Goal: Task Accomplishment & Management: Use online tool/utility

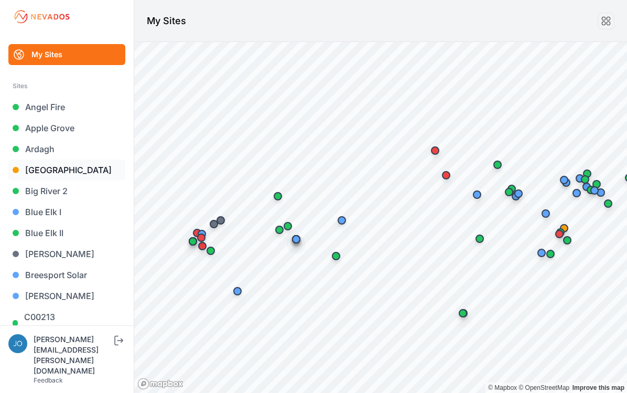
click at [54, 174] on link "Bartonsville" at bounding box center [66, 169] width 117 height 21
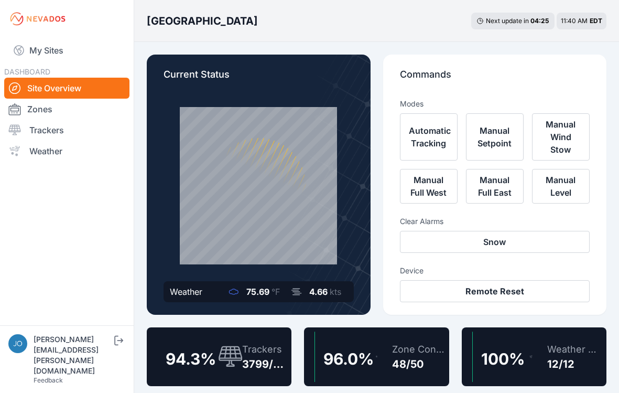
click at [258, 339] on div "Trackers 3799/4027" at bounding box center [260, 356] width 56 height 50
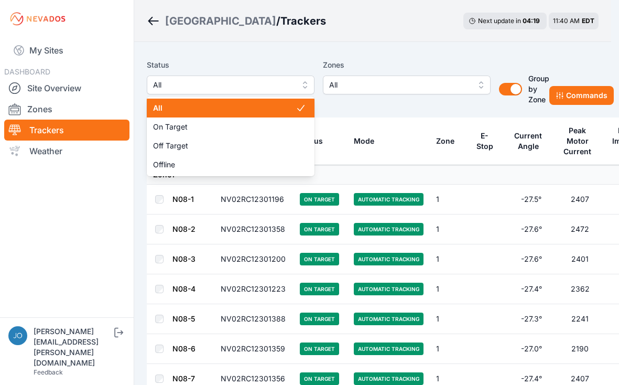
click at [198, 85] on span "All" at bounding box center [223, 85] width 140 height 13
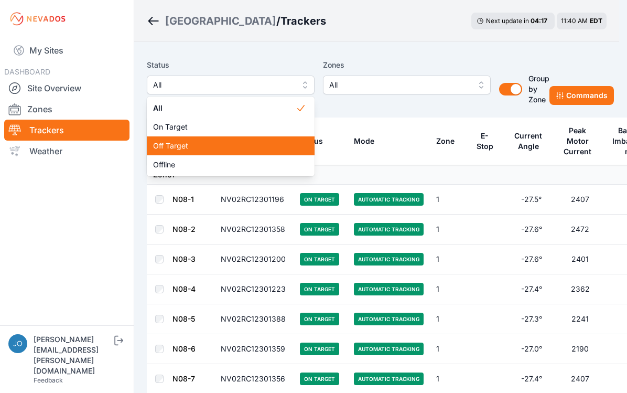
click at [197, 139] on div "Off Target" at bounding box center [231, 145] width 168 height 19
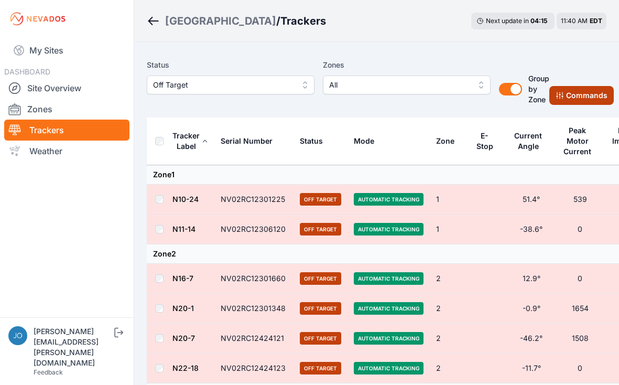
click at [563, 90] on button "Commands" at bounding box center [581, 95] width 64 height 19
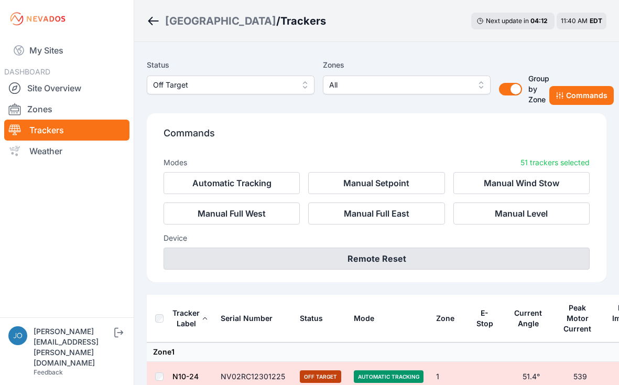
click at [432, 261] on button "Remote Reset" at bounding box center [377, 258] width 426 height 22
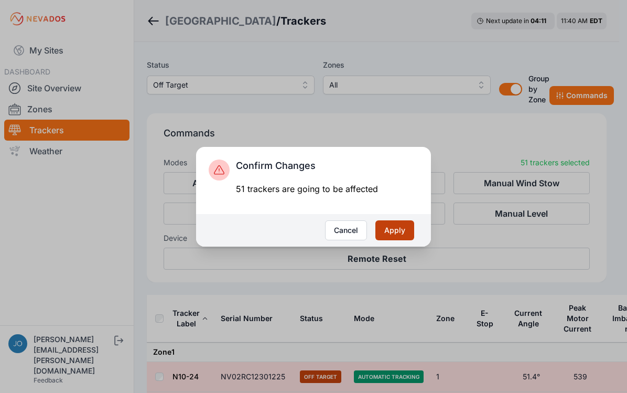
click at [411, 229] on button "Apply" at bounding box center [394, 230] width 39 height 20
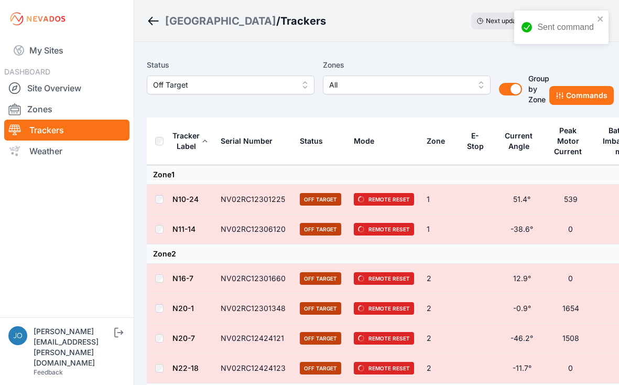
click at [28, 49] on link "My Sites" at bounding box center [66, 50] width 125 height 25
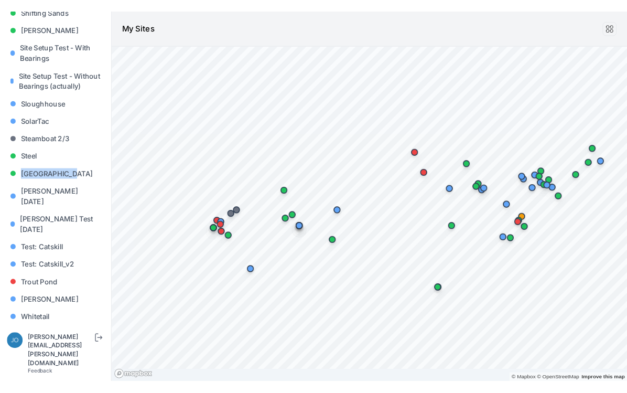
scroll to position [1005, 0]
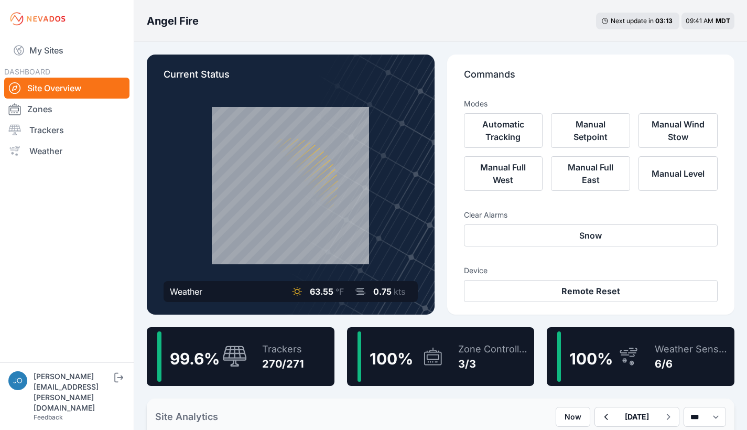
click at [236, 345] on icon at bounding box center [234, 356] width 25 height 23
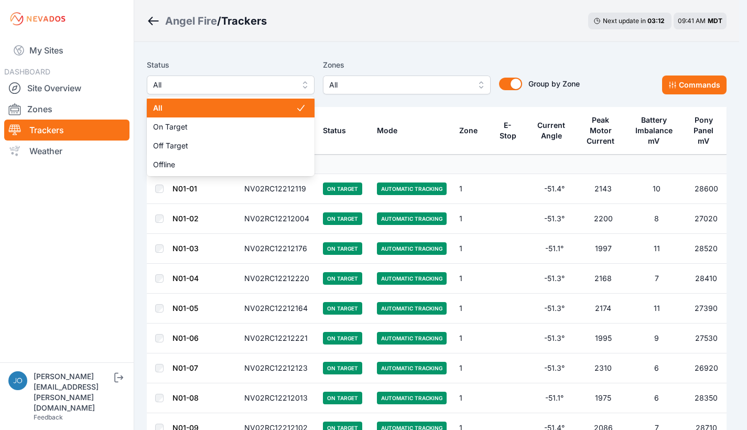
click at [218, 80] on span "All" at bounding box center [223, 85] width 140 height 13
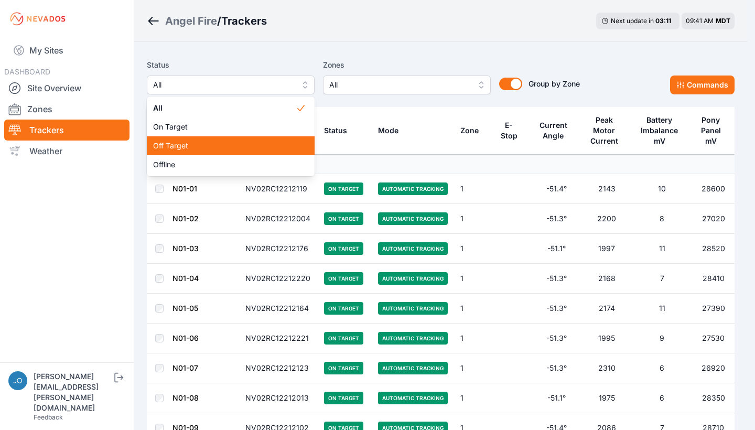
click at [181, 148] on span "Off Target" at bounding box center [224, 145] width 143 height 10
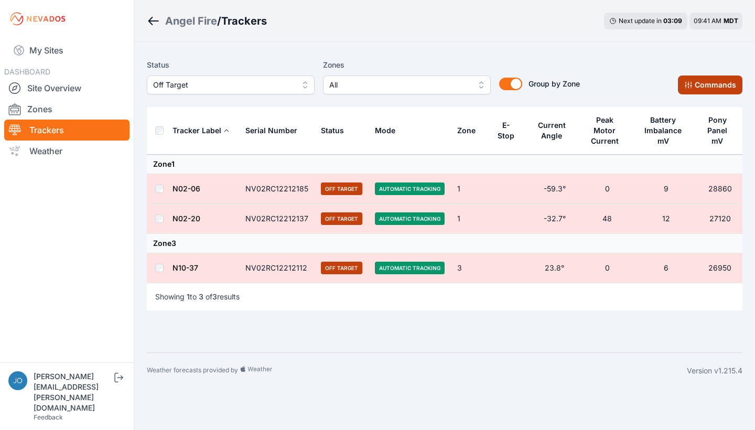
click at [684, 79] on button "Commands" at bounding box center [710, 84] width 64 height 19
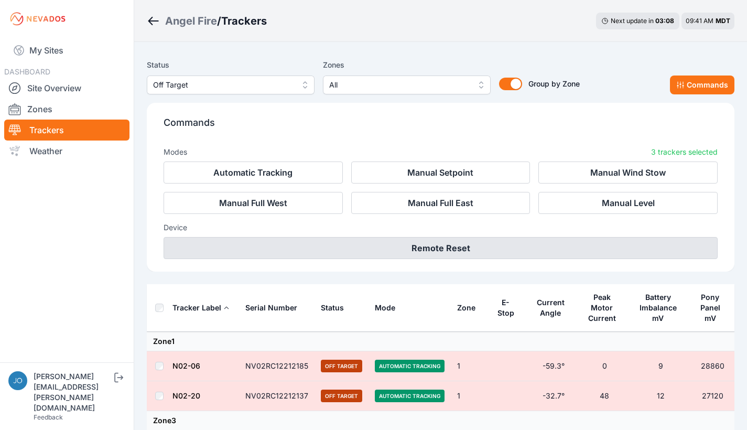
click at [397, 245] on button "Remote Reset" at bounding box center [441, 248] width 554 height 22
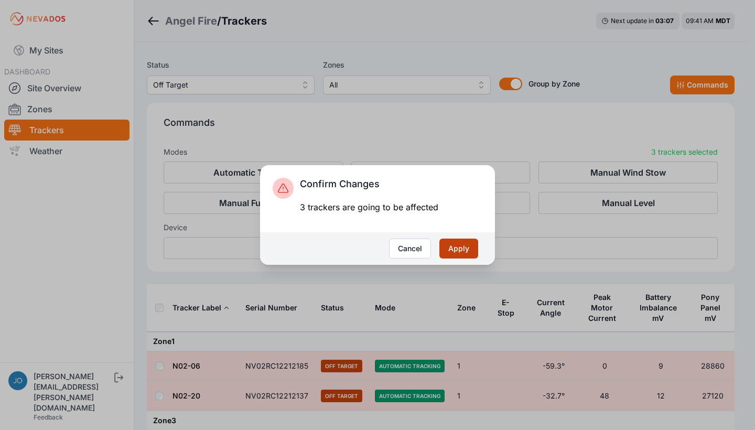
click at [463, 252] on button "Apply" at bounding box center [458, 248] width 39 height 20
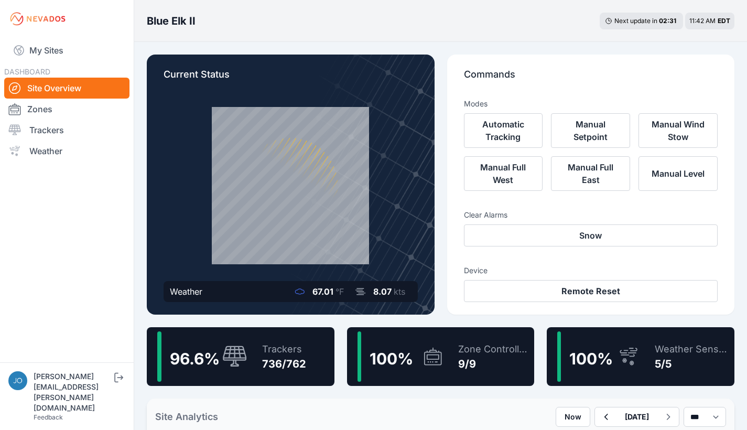
click at [287, 336] on div "Trackers 736/762" at bounding box center [279, 356] width 55 height 50
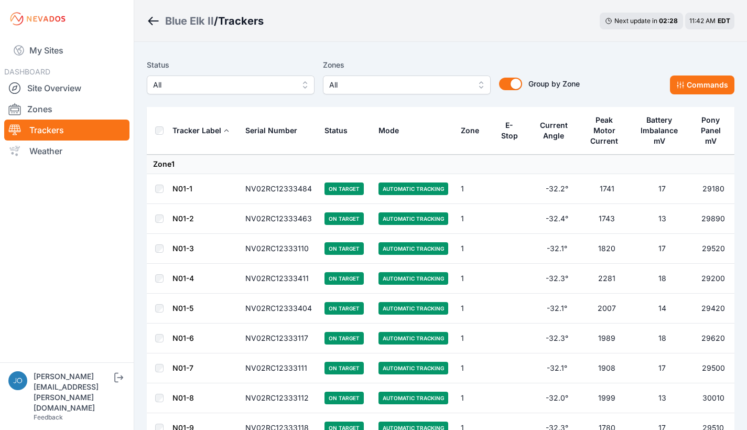
click at [198, 85] on span "All" at bounding box center [223, 85] width 140 height 13
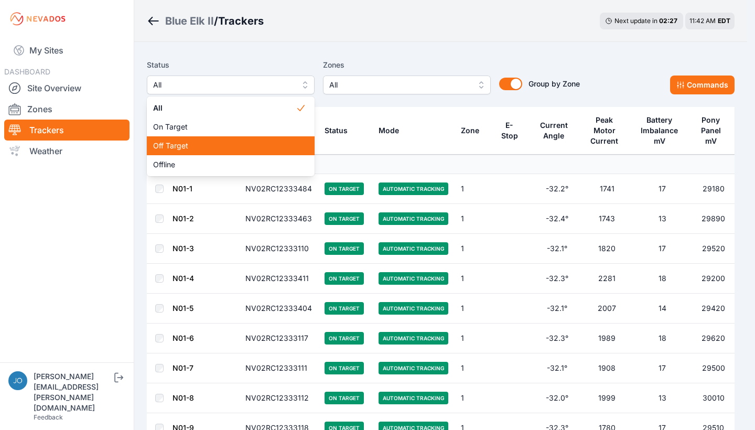
click at [175, 145] on span "Off Target" at bounding box center [224, 145] width 143 height 10
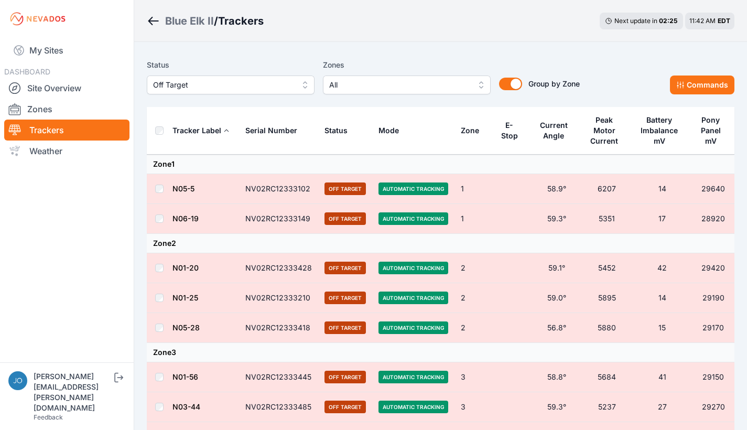
click at [158, 135] on th at bounding box center [159, 131] width 25 height 48
click at [687, 85] on button "Commands" at bounding box center [702, 84] width 64 height 19
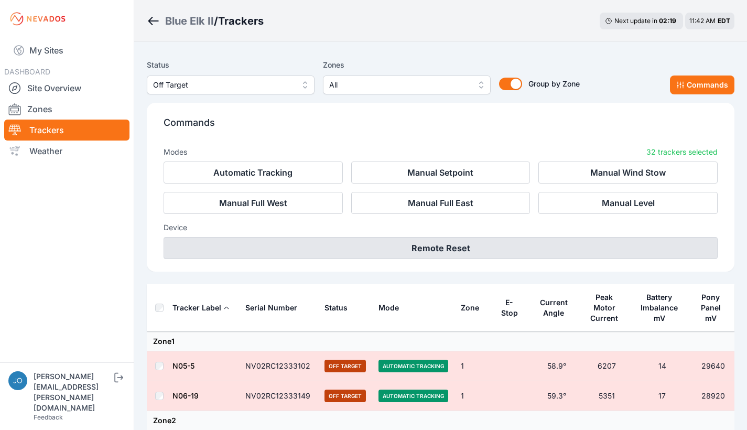
click at [454, 249] on button "Remote Reset" at bounding box center [441, 248] width 554 height 22
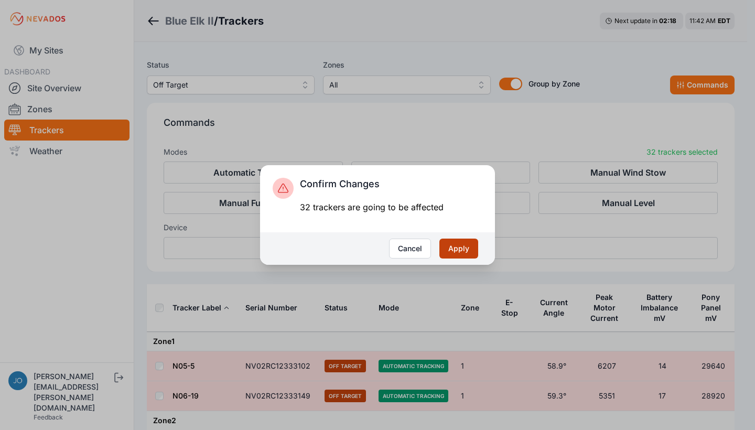
click at [455, 251] on button "Apply" at bounding box center [458, 248] width 39 height 20
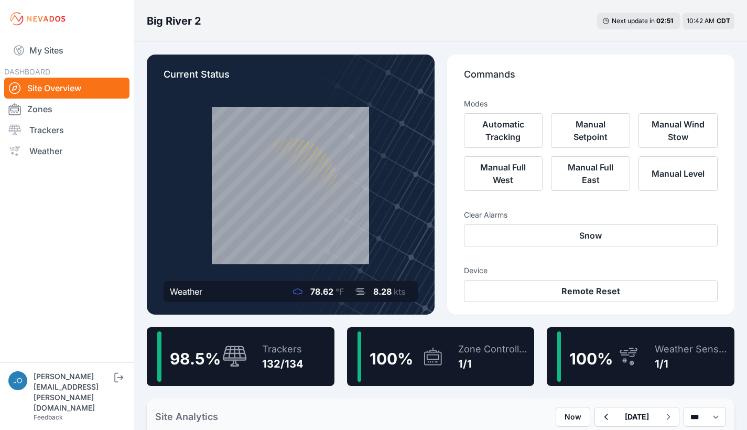
click at [233, 345] on icon at bounding box center [234, 356] width 25 height 23
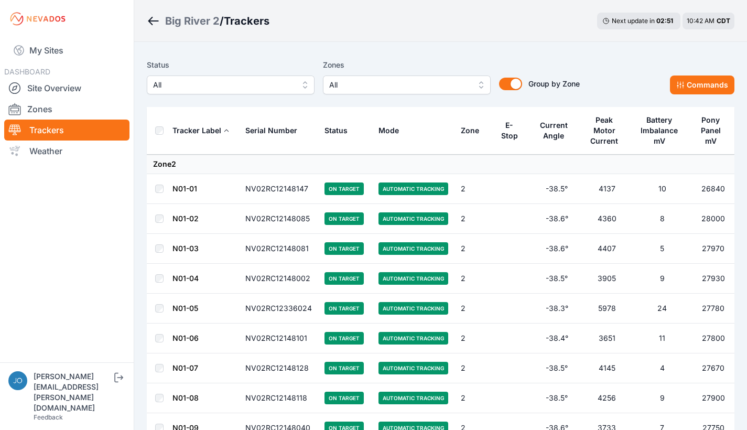
click at [201, 82] on span "All" at bounding box center [223, 85] width 140 height 13
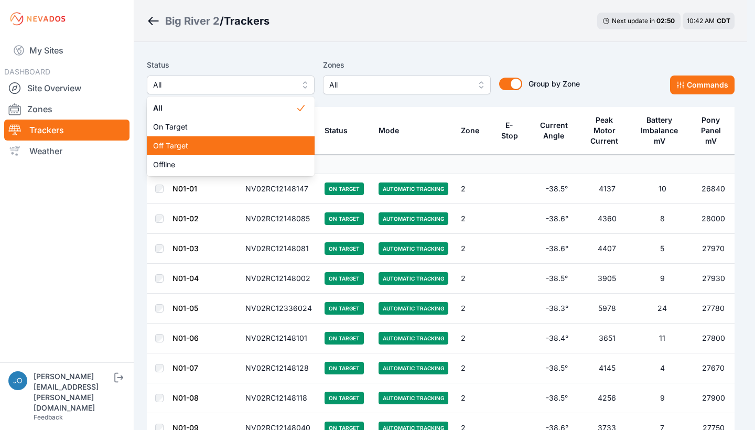
click at [208, 152] on div "Off Target" at bounding box center [231, 145] width 168 height 19
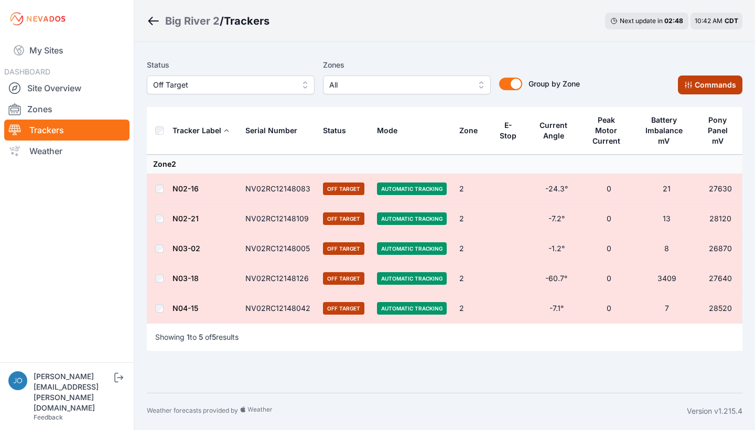
click at [688, 84] on icon at bounding box center [688, 85] width 8 height 8
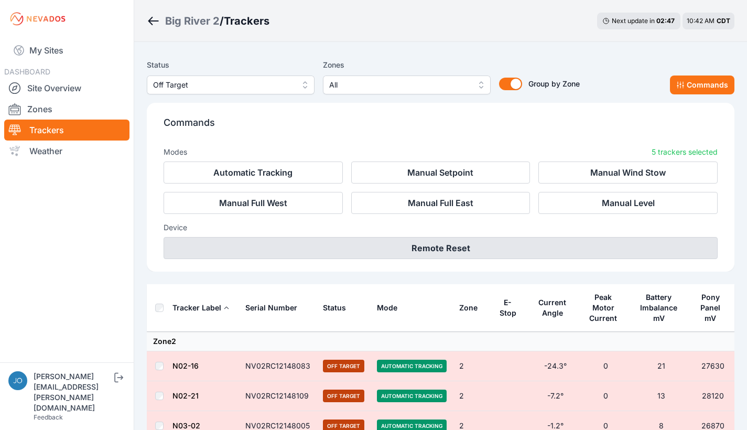
click at [471, 252] on button "Remote Reset" at bounding box center [441, 248] width 554 height 22
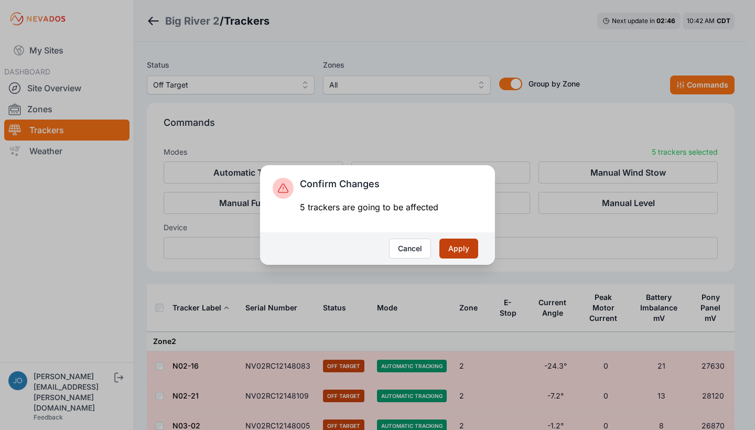
click at [465, 245] on button "Apply" at bounding box center [458, 248] width 39 height 20
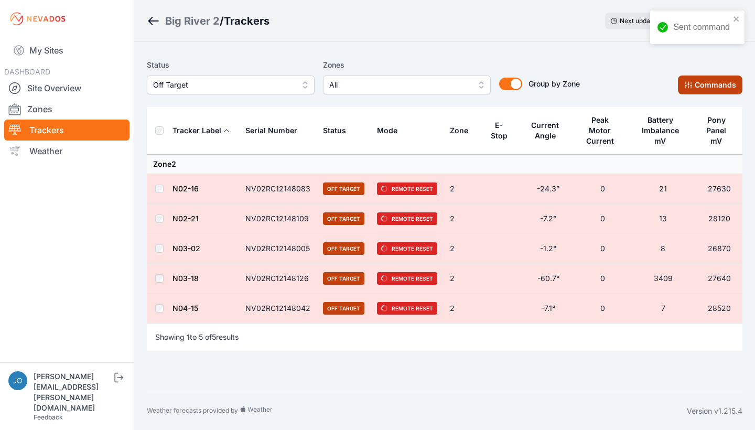
click at [694, 85] on button "Commands" at bounding box center [710, 84] width 64 height 19
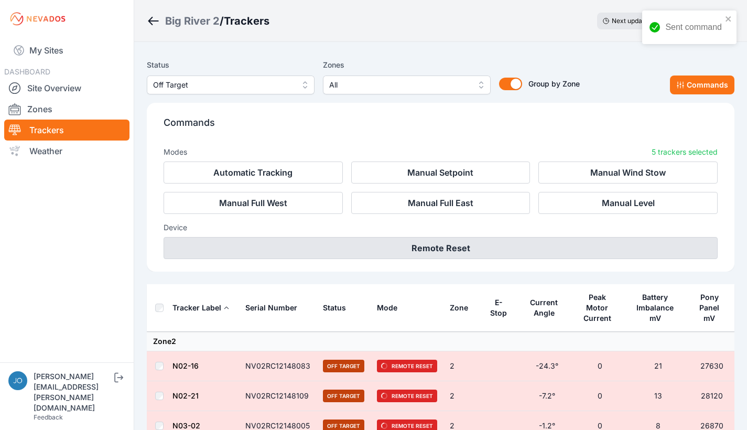
click at [435, 243] on button "Remote Reset" at bounding box center [441, 248] width 554 height 22
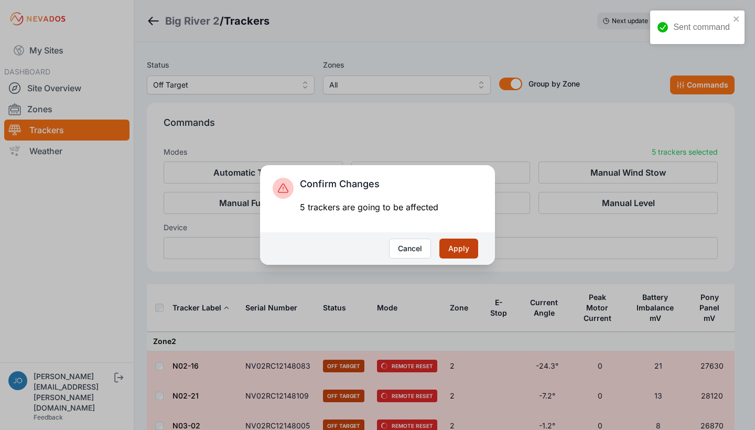
click at [457, 248] on button "Apply" at bounding box center [458, 248] width 39 height 20
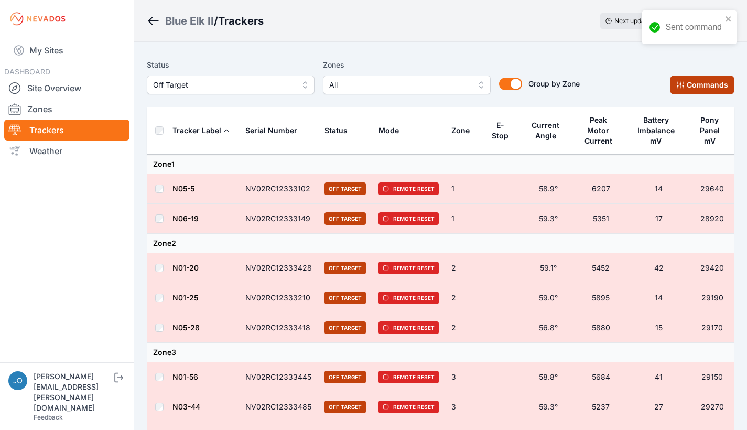
click at [710, 91] on button "Commands" at bounding box center [702, 84] width 64 height 19
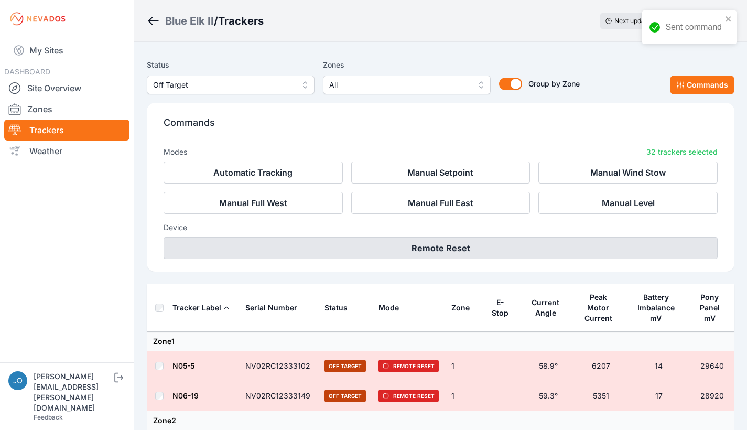
click at [486, 246] on button "Remote Reset" at bounding box center [441, 248] width 554 height 22
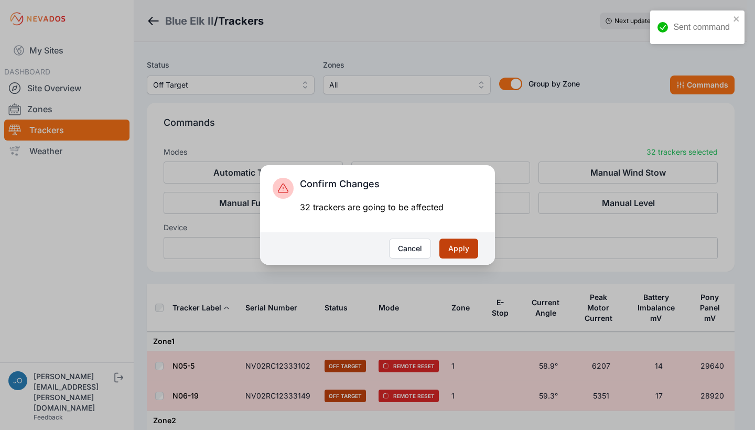
click at [461, 245] on button "Apply" at bounding box center [458, 248] width 39 height 20
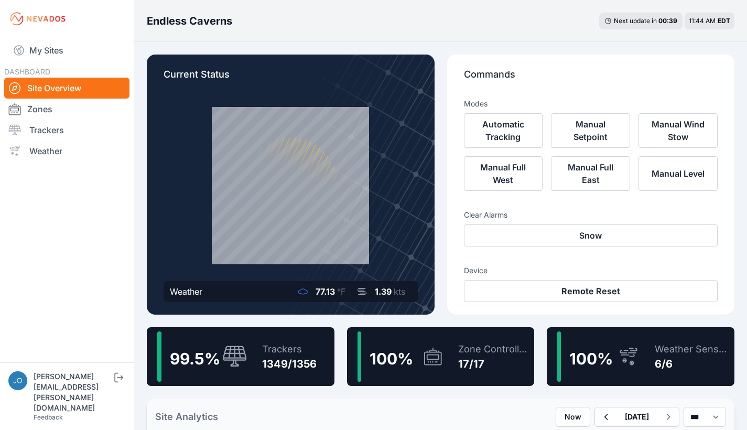
click at [300, 349] on div "Trackers" at bounding box center [289, 349] width 55 height 15
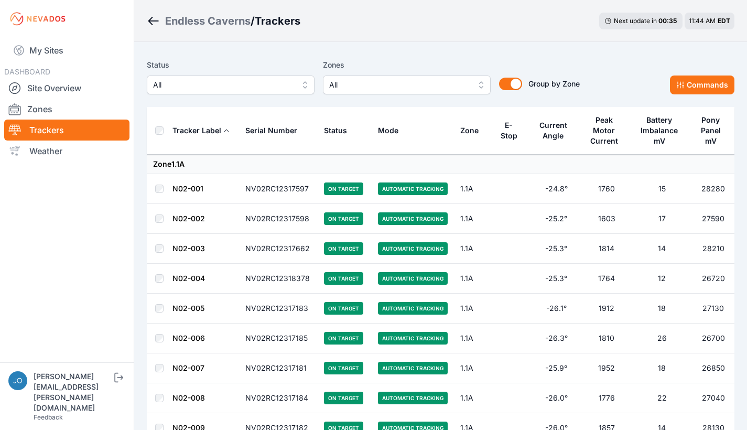
click at [269, 91] on span "All" at bounding box center [223, 85] width 140 height 13
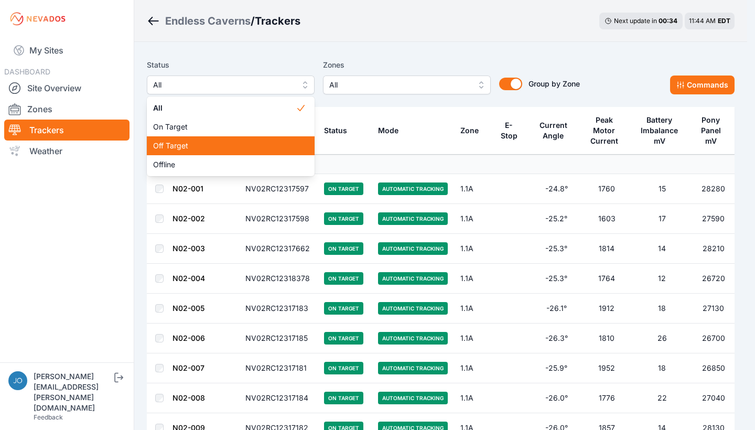
click at [216, 140] on span "Off Target" at bounding box center [224, 145] width 143 height 10
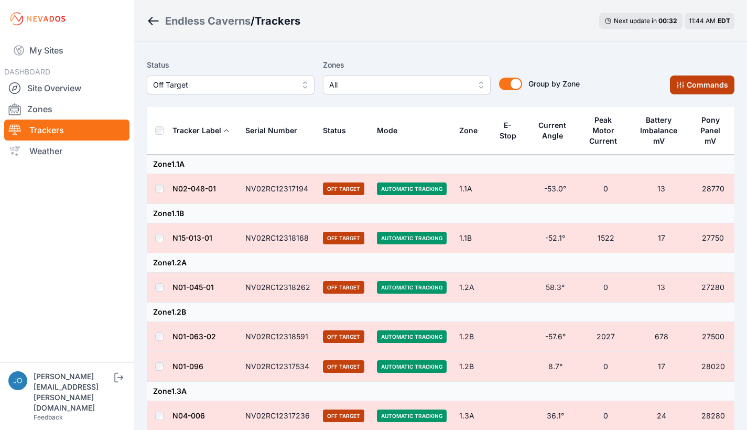
click at [677, 83] on icon at bounding box center [680, 85] width 8 height 8
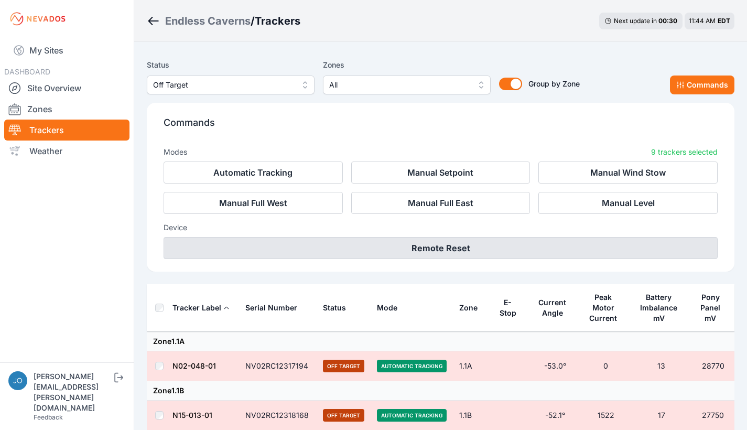
click at [410, 245] on button "Remote Reset" at bounding box center [441, 248] width 554 height 22
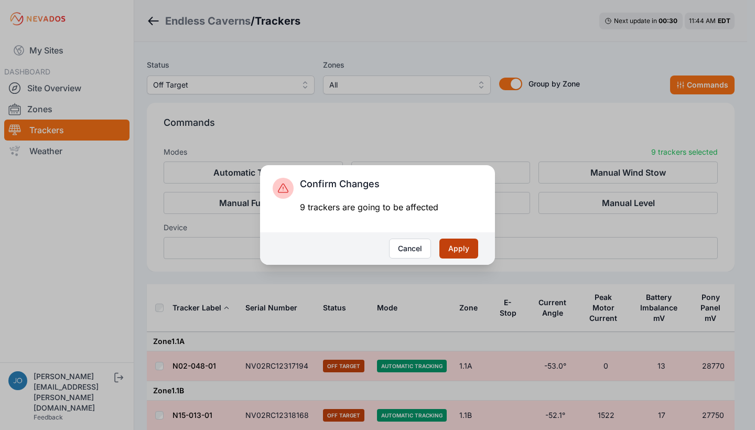
click at [460, 248] on button "Apply" at bounding box center [458, 248] width 39 height 20
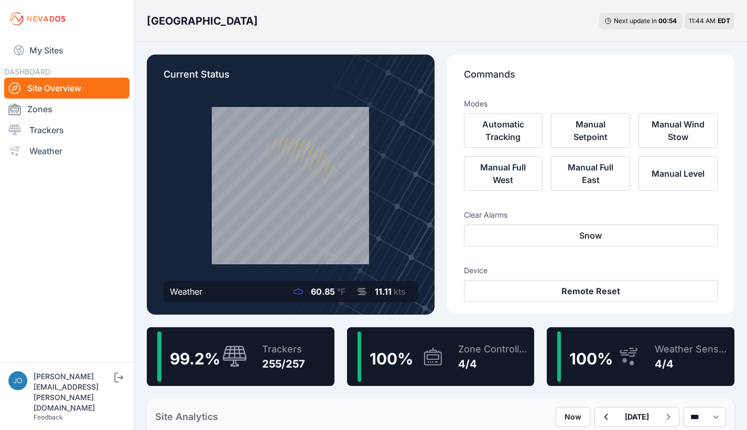
click at [292, 361] on div "255/257" at bounding box center [283, 363] width 43 height 15
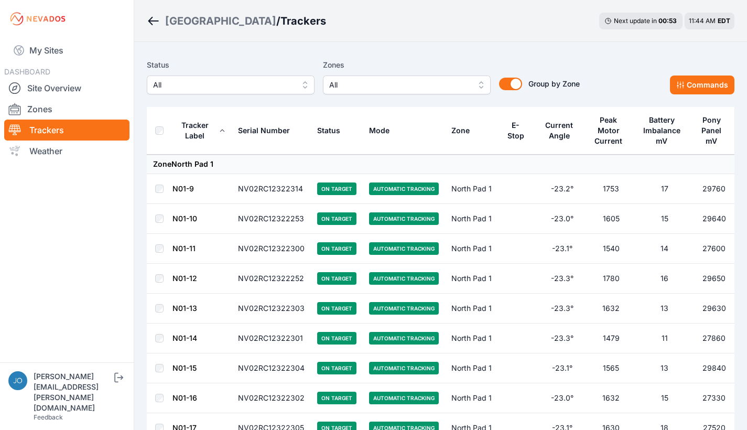
click at [194, 92] on button "All" at bounding box center [231, 84] width 168 height 19
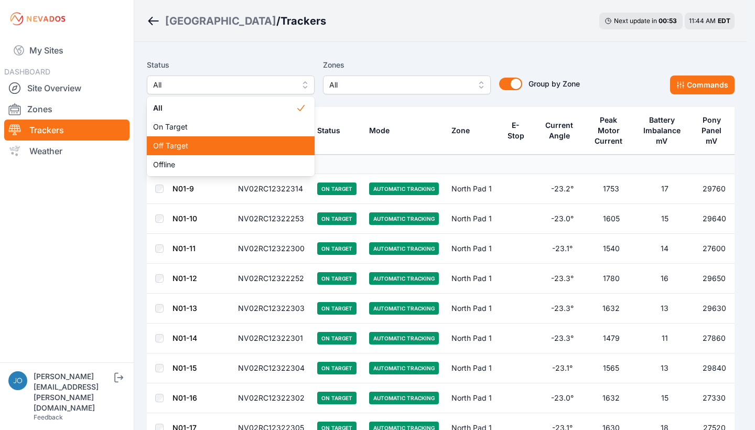
click at [182, 145] on span "Off Target" at bounding box center [224, 145] width 143 height 10
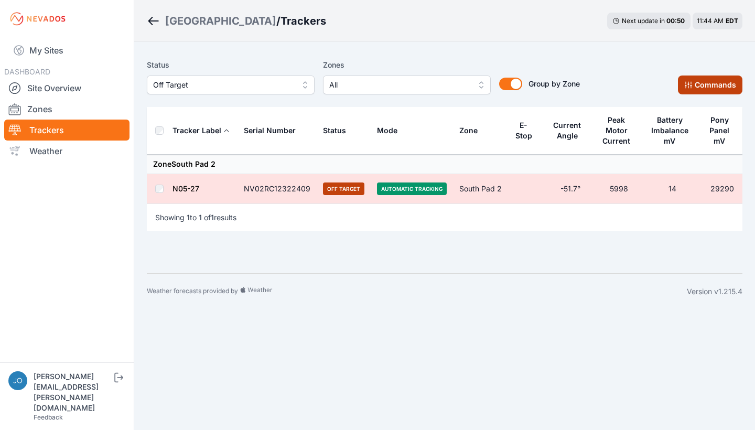
click at [693, 88] on button "Commands" at bounding box center [710, 84] width 64 height 19
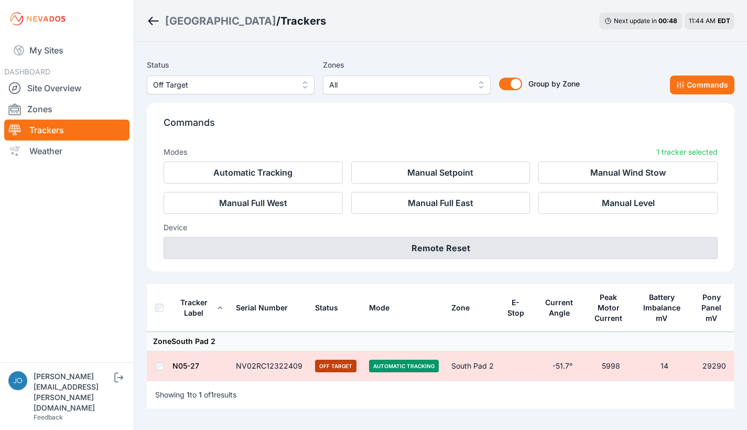
click at [510, 255] on button "Remote Reset" at bounding box center [441, 248] width 554 height 22
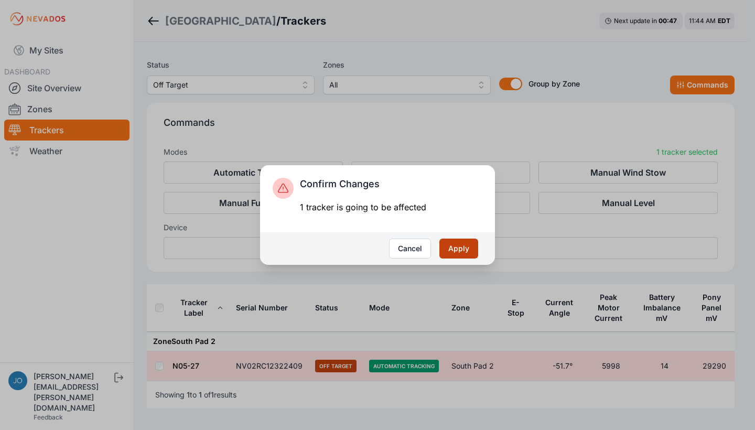
click at [454, 254] on button "Apply" at bounding box center [458, 248] width 39 height 20
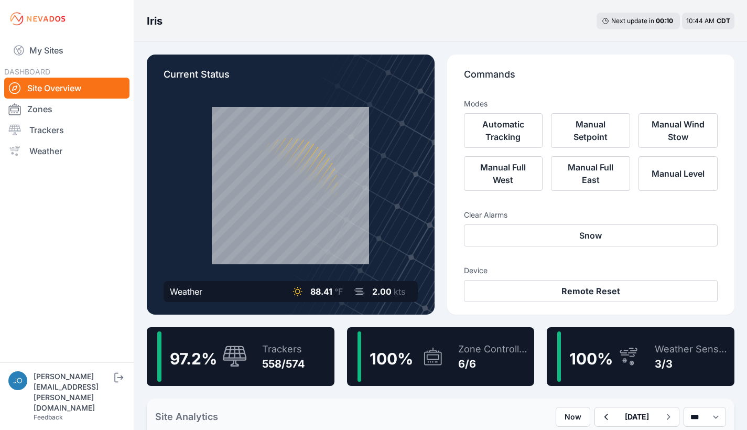
click at [220, 336] on div "97.2 %" at bounding box center [202, 356] width 90 height 50
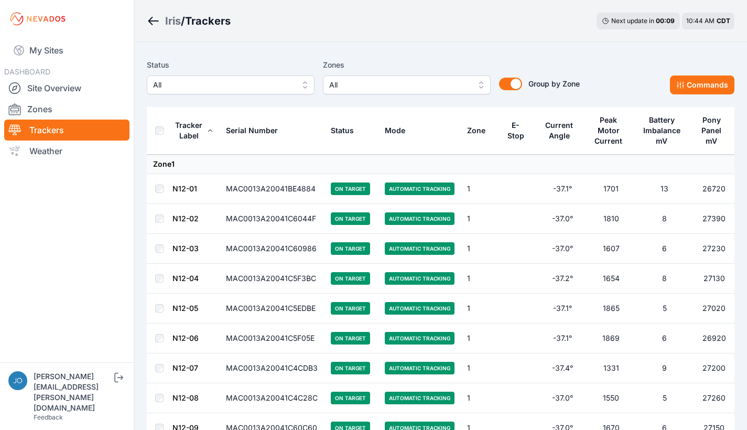
click at [237, 91] on span "All" at bounding box center [223, 85] width 140 height 13
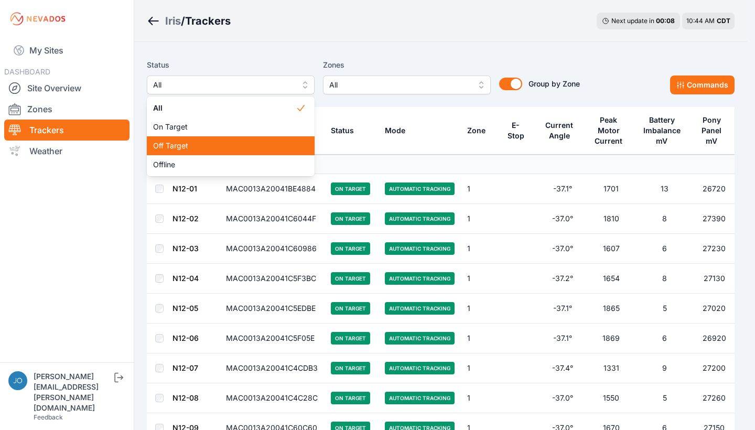
click at [221, 151] on div "Off Target" at bounding box center [231, 145] width 168 height 19
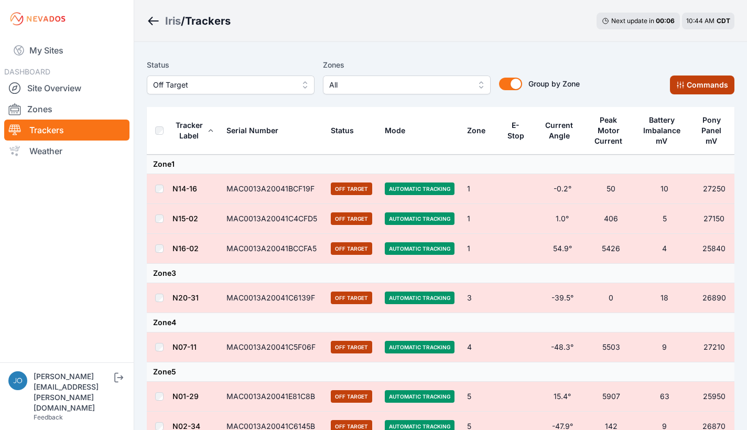
click at [692, 92] on button "Commands" at bounding box center [702, 84] width 64 height 19
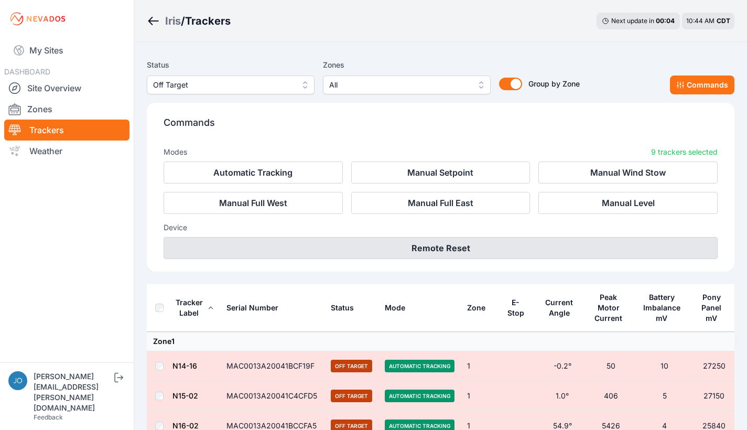
click at [523, 247] on button "Remote Reset" at bounding box center [441, 248] width 554 height 22
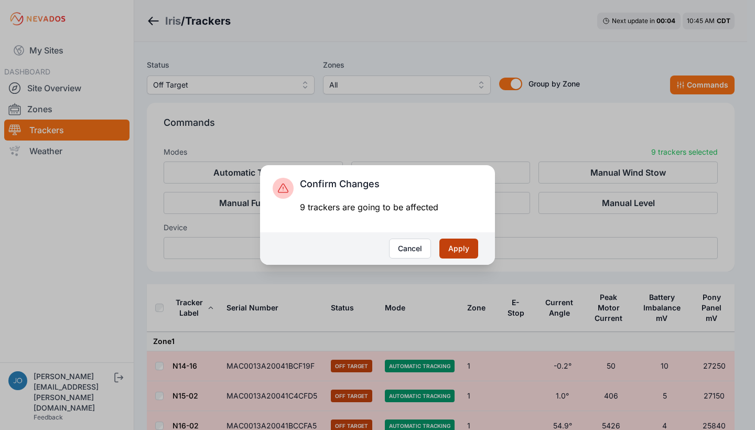
click at [450, 254] on button "Apply" at bounding box center [458, 248] width 39 height 20
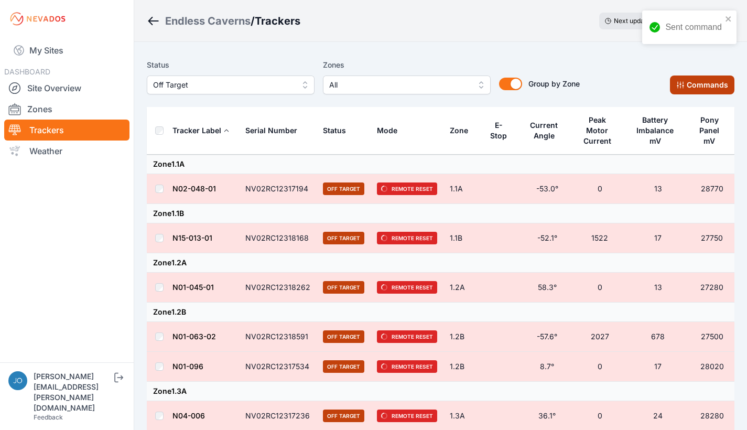
click at [684, 90] on button "Commands" at bounding box center [702, 84] width 64 height 19
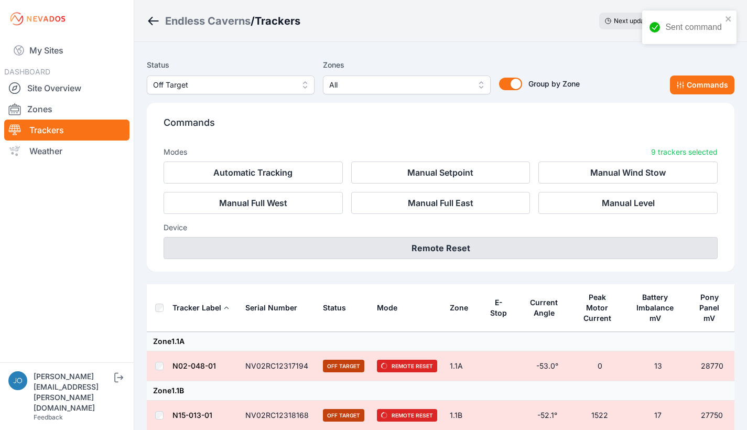
click at [482, 252] on button "Remote Reset" at bounding box center [441, 248] width 554 height 22
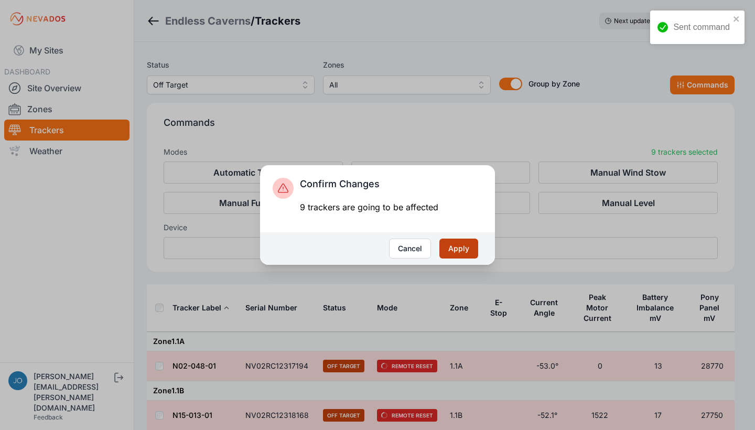
click at [458, 246] on button "Apply" at bounding box center [458, 248] width 39 height 20
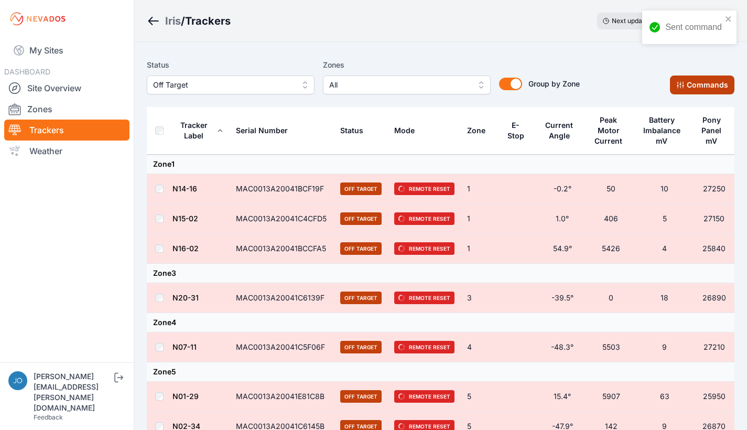
click at [686, 84] on button "Commands" at bounding box center [702, 84] width 64 height 19
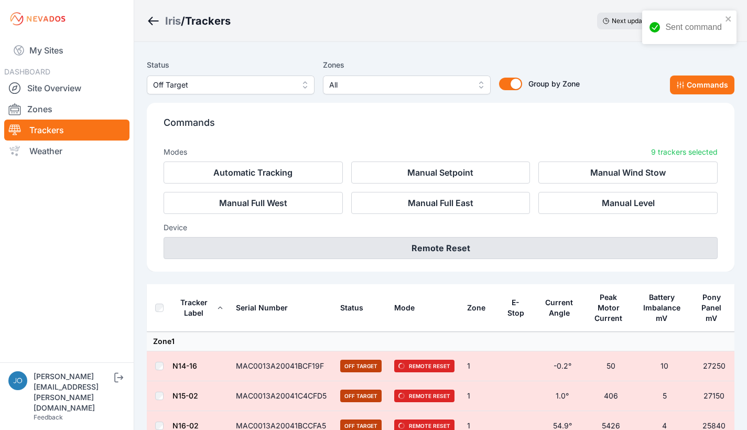
click at [432, 243] on button "Remote Reset" at bounding box center [441, 248] width 554 height 22
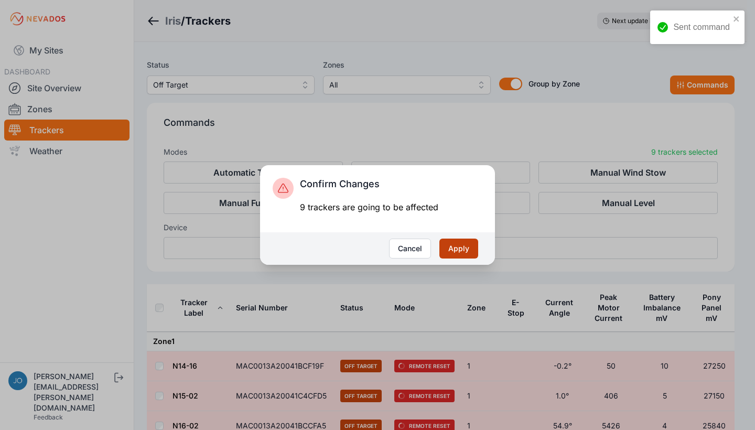
click at [450, 246] on button "Apply" at bounding box center [458, 248] width 39 height 20
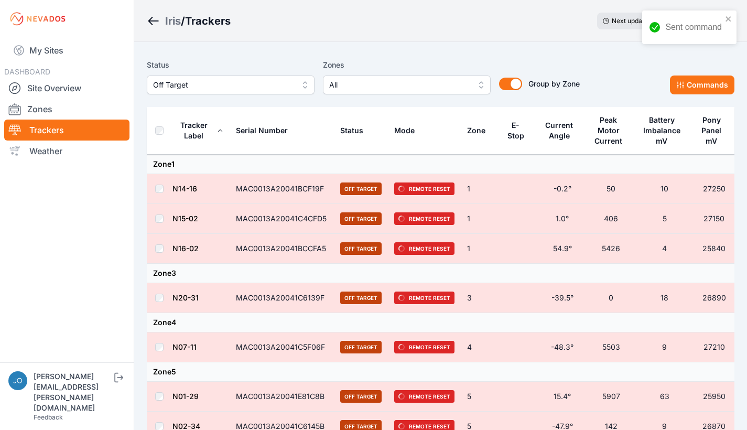
click at [147, 128] on th at bounding box center [159, 131] width 25 height 48
click at [166, 128] on th at bounding box center [159, 131] width 25 height 48
click at [691, 90] on button "Commands" at bounding box center [702, 84] width 64 height 19
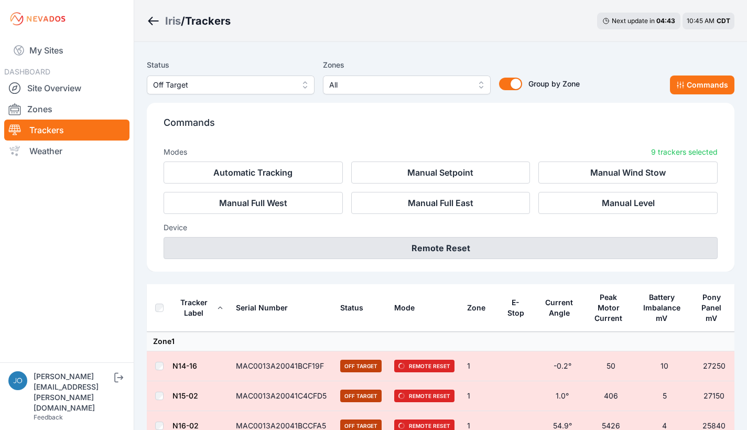
click at [516, 250] on button "Remote Reset" at bounding box center [441, 248] width 554 height 22
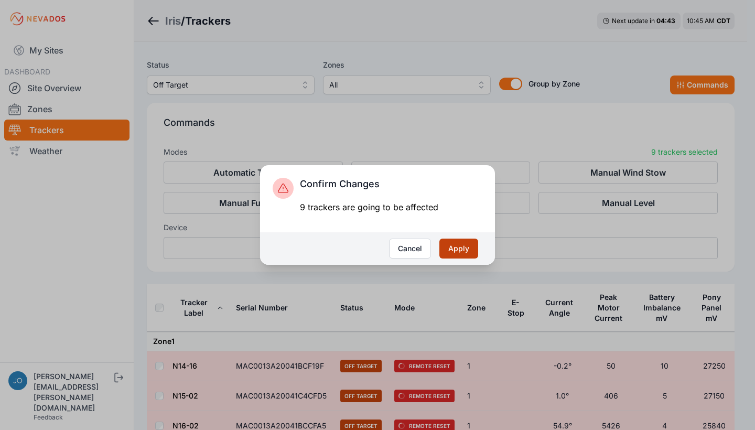
click at [461, 248] on button "Apply" at bounding box center [458, 248] width 39 height 20
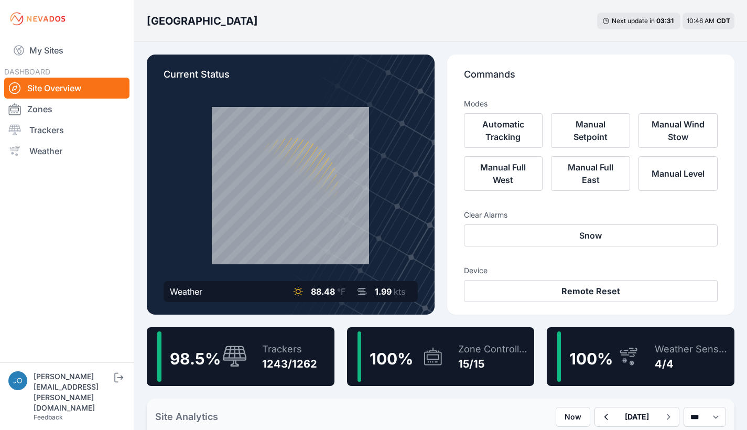
click at [273, 349] on div "Trackers" at bounding box center [289, 349] width 55 height 15
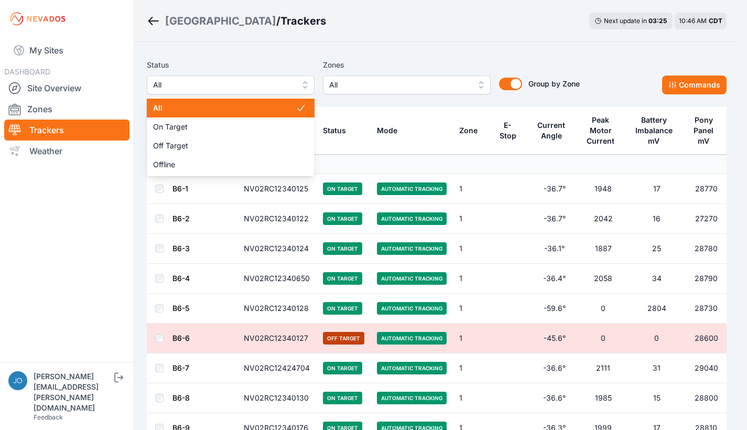
click at [220, 88] on span "All" at bounding box center [223, 85] width 140 height 13
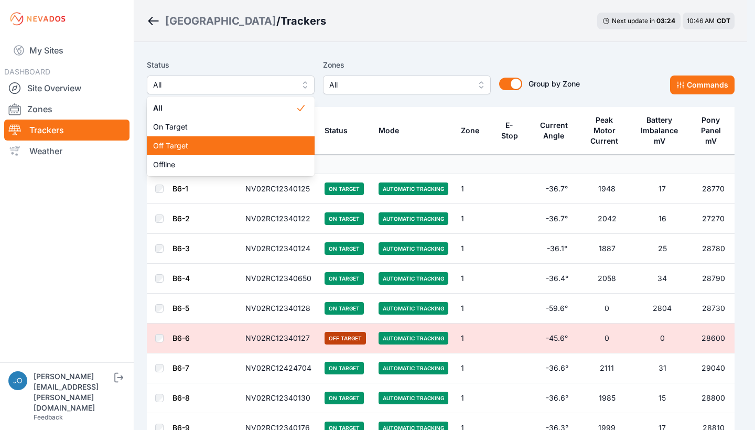
click at [220, 143] on span "Off Target" at bounding box center [224, 145] width 143 height 10
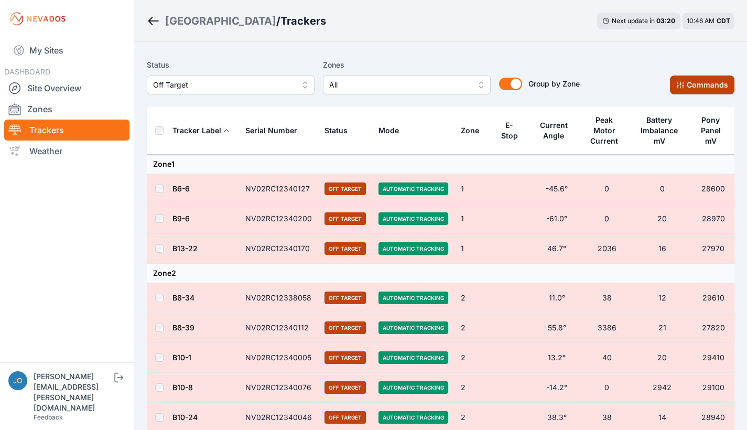
click at [708, 89] on button "Commands" at bounding box center [702, 84] width 64 height 19
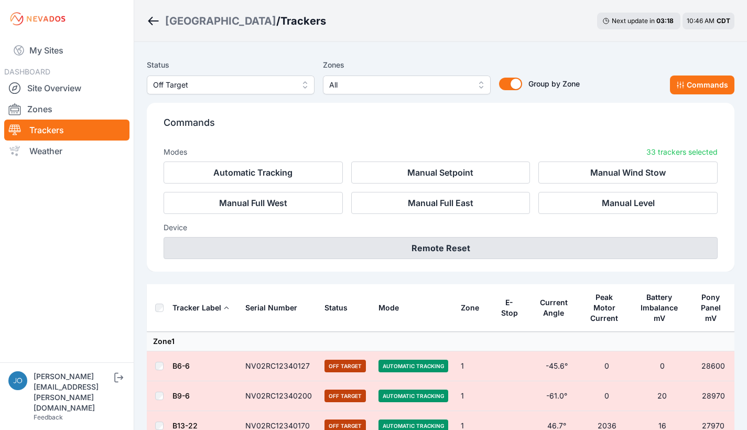
click at [518, 252] on button "Remote Reset" at bounding box center [441, 248] width 554 height 22
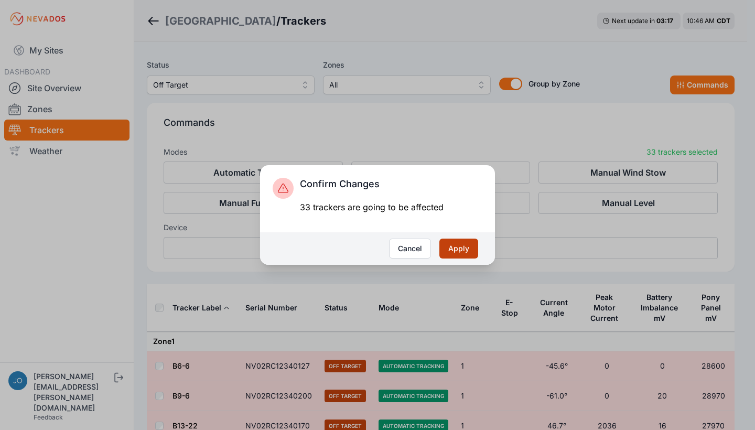
click at [466, 248] on button "Apply" at bounding box center [458, 248] width 39 height 20
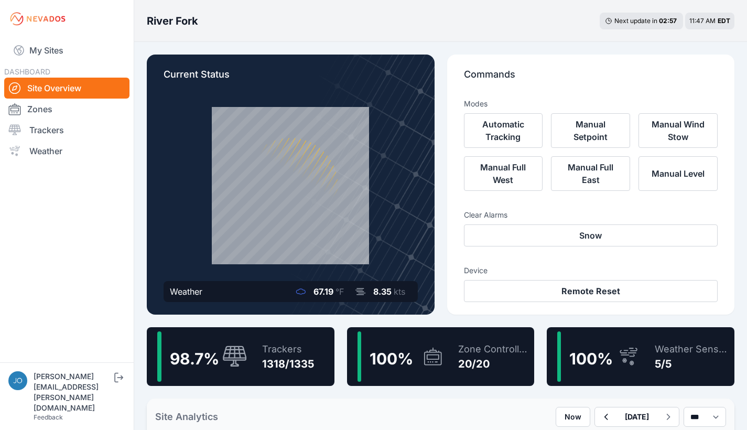
click at [264, 339] on div "Trackers 1318/1335" at bounding box center [283, 356] width 62 height 50
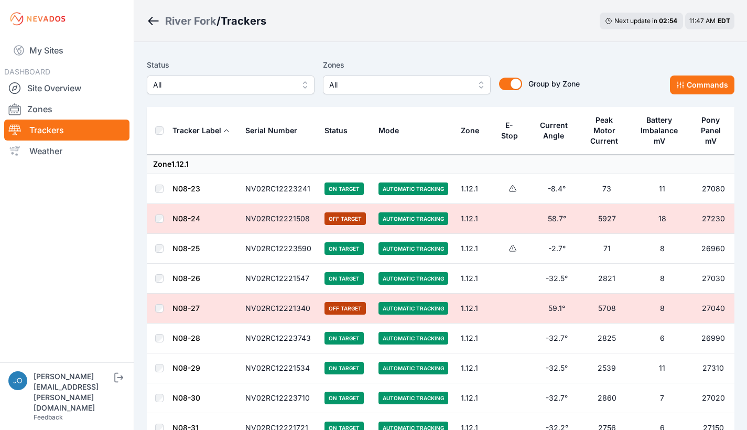
click at [238, 89] on span "All" at bounding box center [223, 85] width 140 height 13
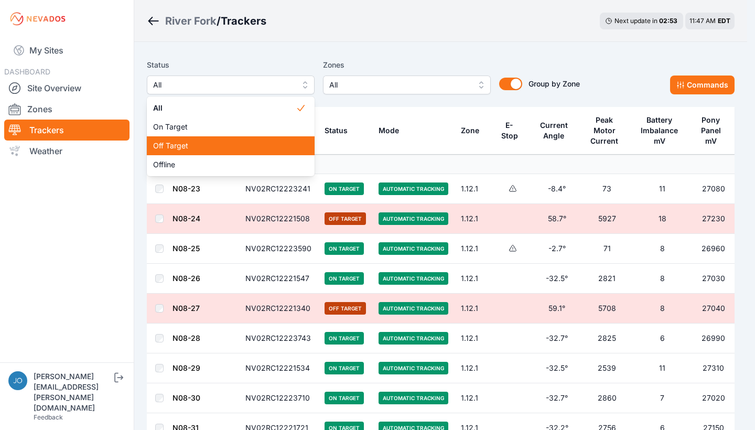
click at [232, 146] on span "Off Target" at bounding box center [224, 145] width 143 height 10
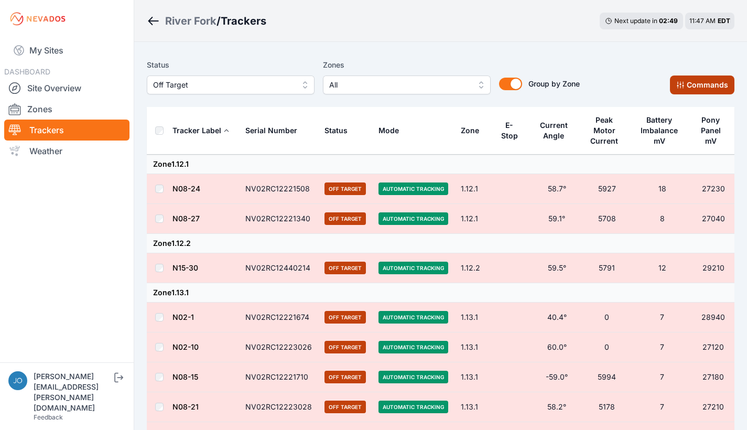
click at [715, 83] on button "Commands" at bounding box center [702, 84] width 64 height 19
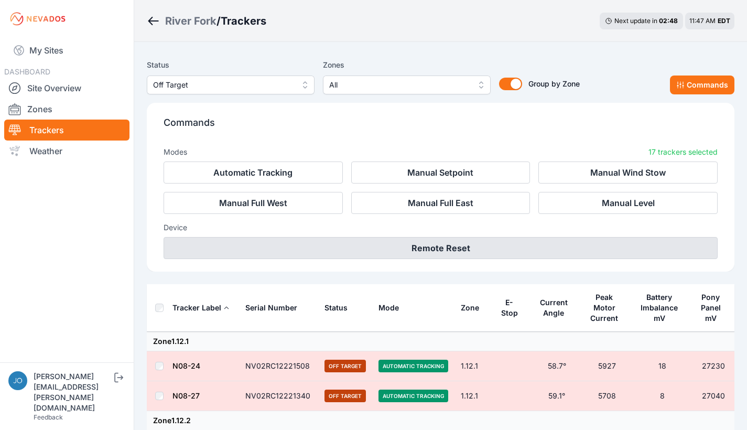
click at [469, 247] on button "Remote Reset" at bounding box center [441, 248] width 554 height 22
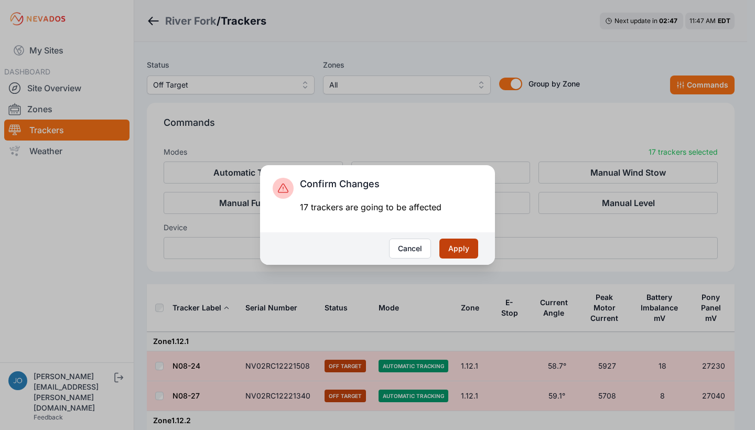
click at [468, 247] on button "Apply" at bounding box center [458, 248] width 39 height 20
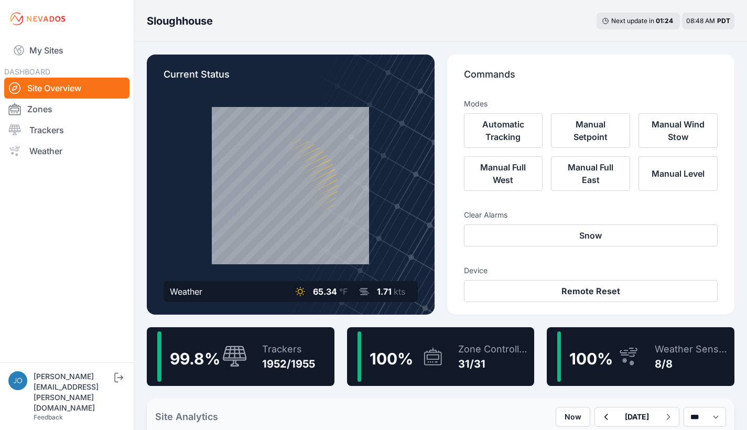
click at [308, 338] on div "Trackers 1952/1955" at bounding box center [283, 356] width 63 height 50
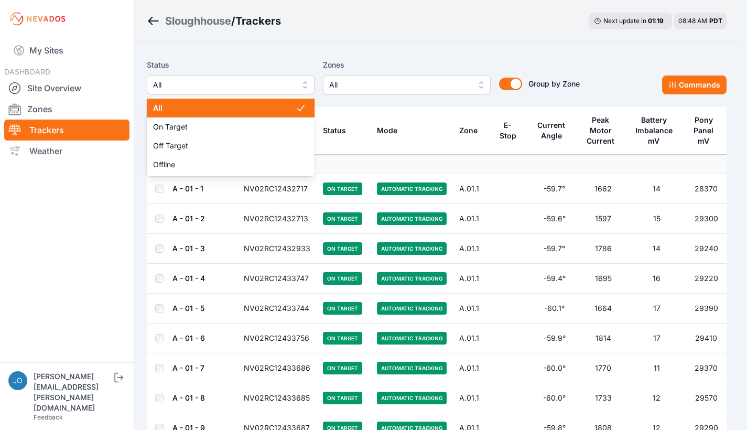
click at [253, 87] on span "All" at bounding box center [223, 85] width 140 height 13
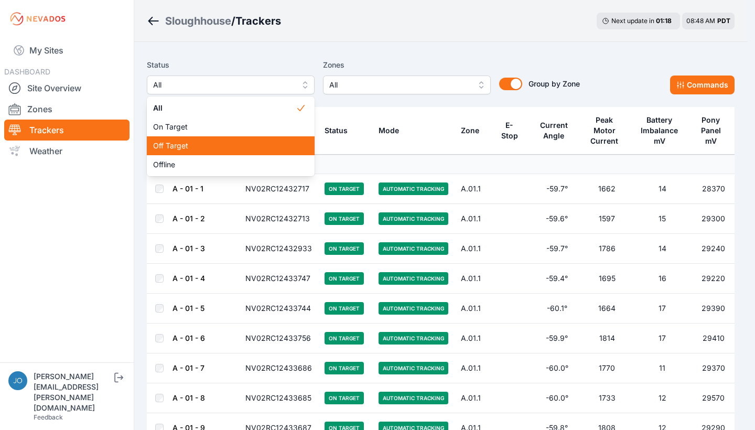
click at [235, 137] on div "Off Target" at bounding box center [231, 145] width 168 height 19
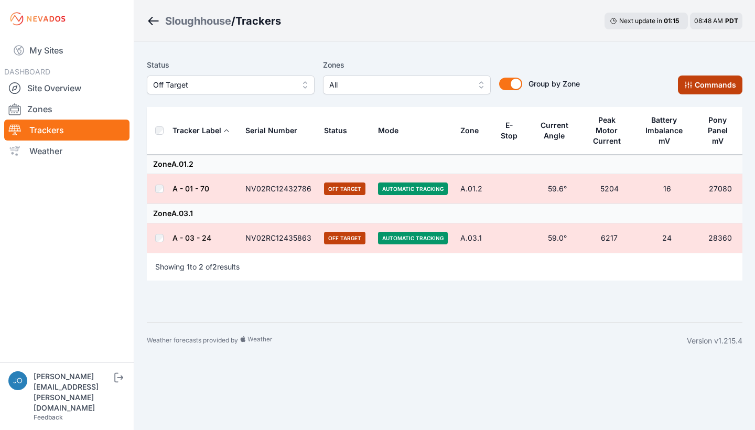
click at [695, 92] on button "Commands" at bounding box center [710, 84] width 64 height 19
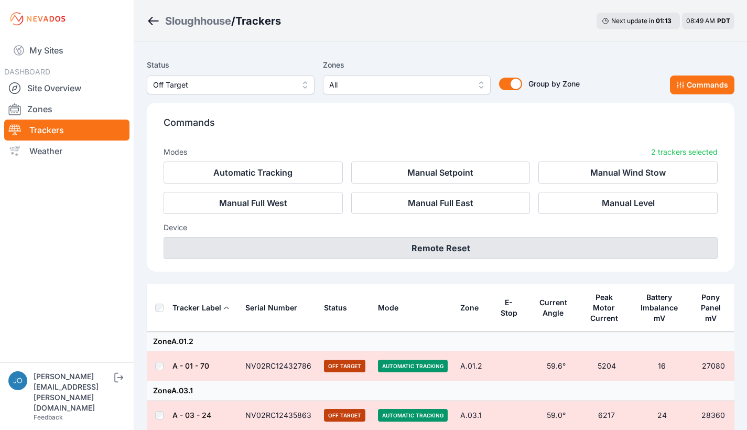
click at [459, 255] on button "Remote Reset" at bounding box center [441, 248] width 554 height 22
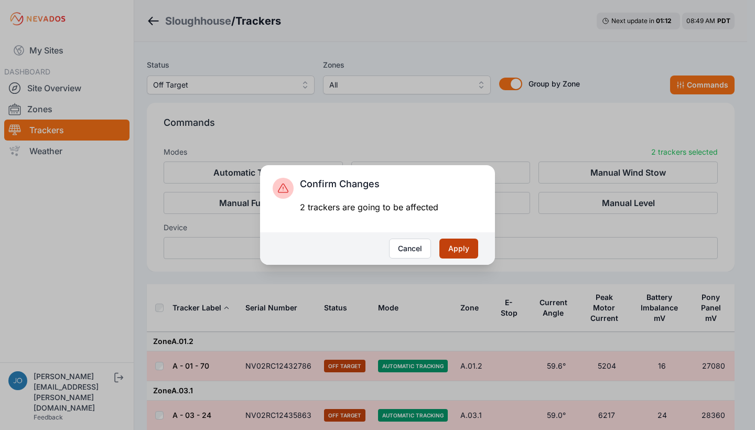
click at [462, 251] on button "Apply" at bounding box center [458, 248] width 39 height 20
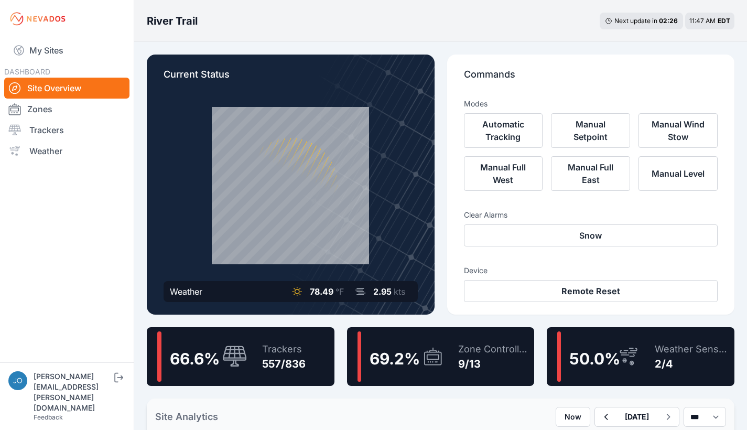
click at [278, 337] on div "Trackers 557/836" at bounding box center [279, 356] width 54 height 50
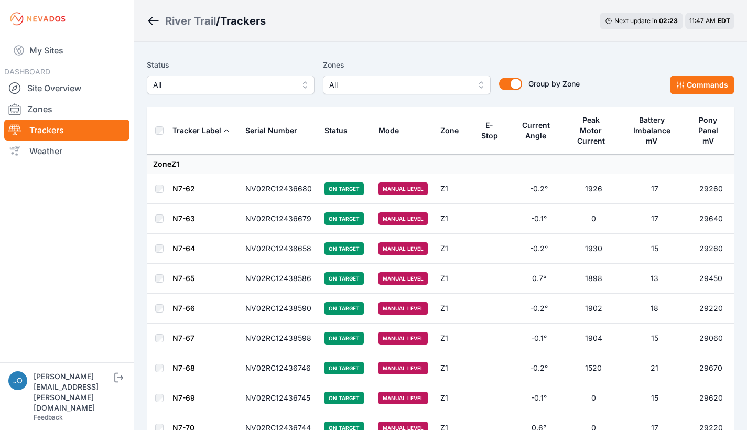
click at [202, 89] on span "All" at bounding box center [223, 85] width 140 height 13
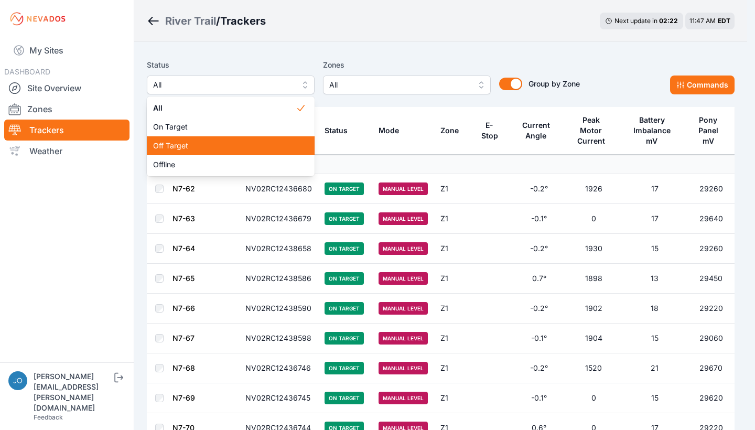
click at [174, 153] on div "Off Target" at bounding box center [231, 145] width 168 height 19
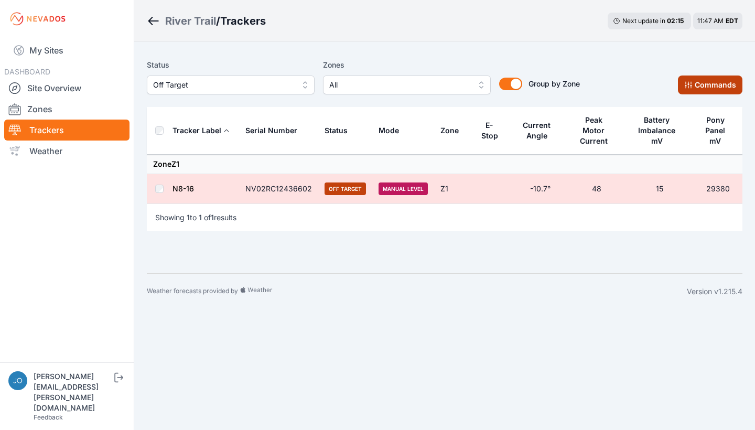
click at [693, 84] on button "Commands" at bounding box center [710, 84] width 64 height 19
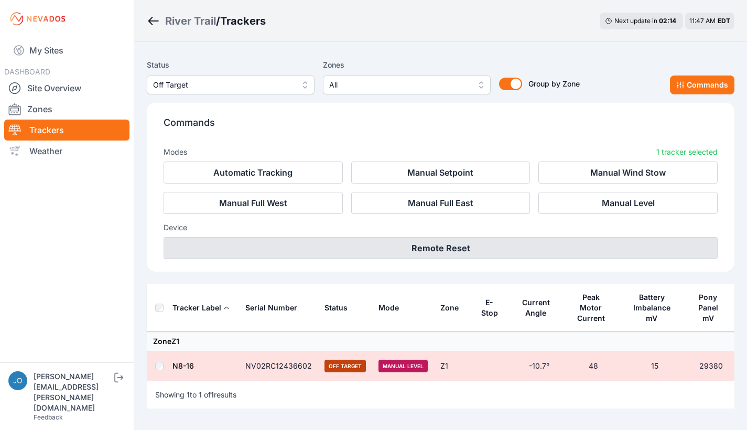
click at [472, 247] on button "Remote Reset" at bounding box center [441, 248] width 554 height 22
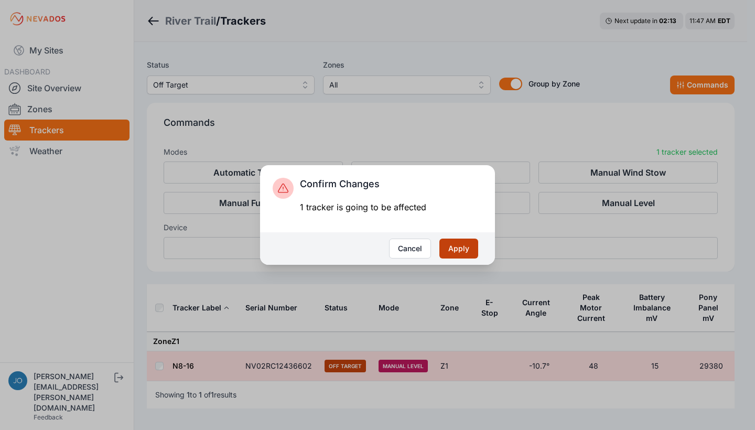
click at [468, 246] on button "Apply" at bounding box center [458, 248] width 39 height 20
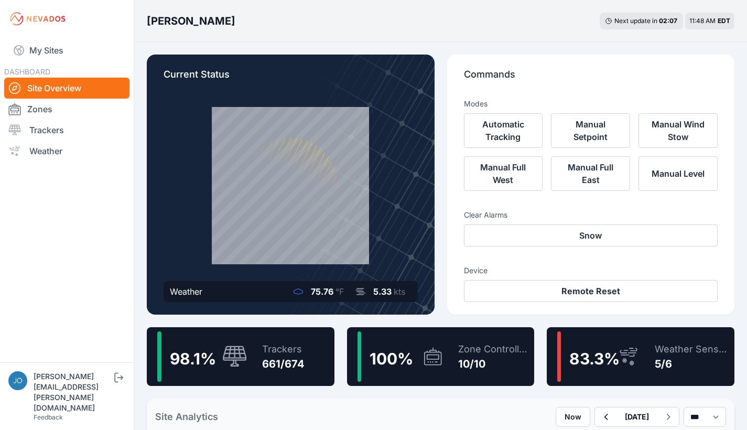
click at [327, 340] on div "98.1 % Trackers 661/674" at bounding box center [241, 356] width 188 height 59
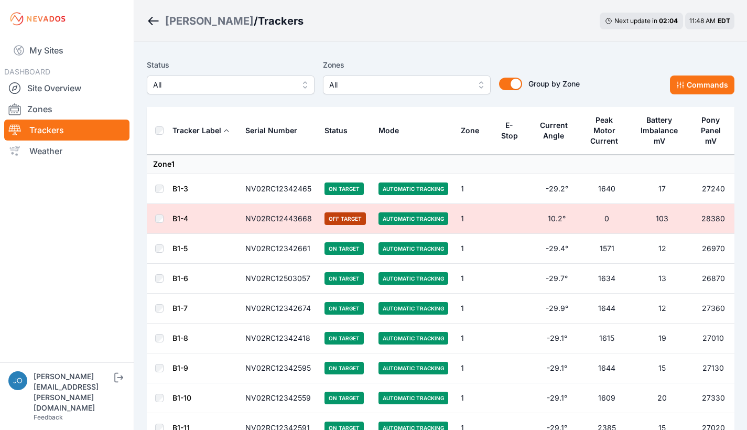
click at [229, 93] on button "All" at bounding box center [231, 84] width 168 height 19
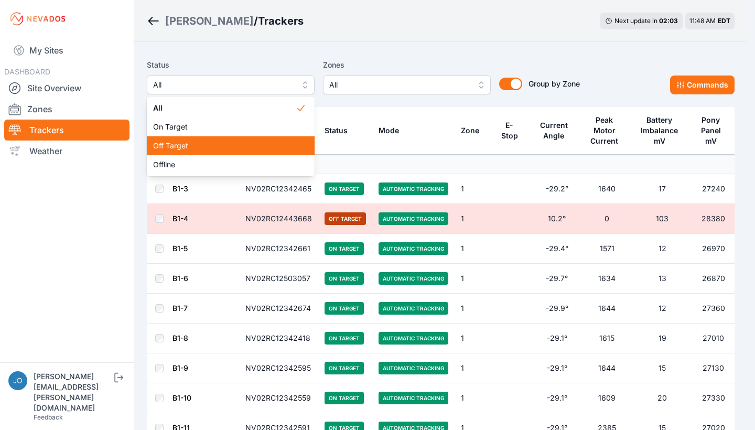
click at [226, 139] on div "Off Target" at bounding box center [231, 145] width 168 height 19
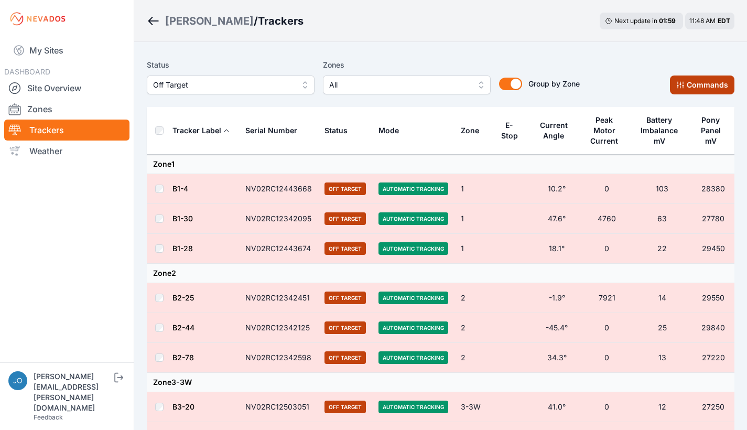
click at [693, 91] on button "Commands" at bounding box center [702, 84] width 64 height 19
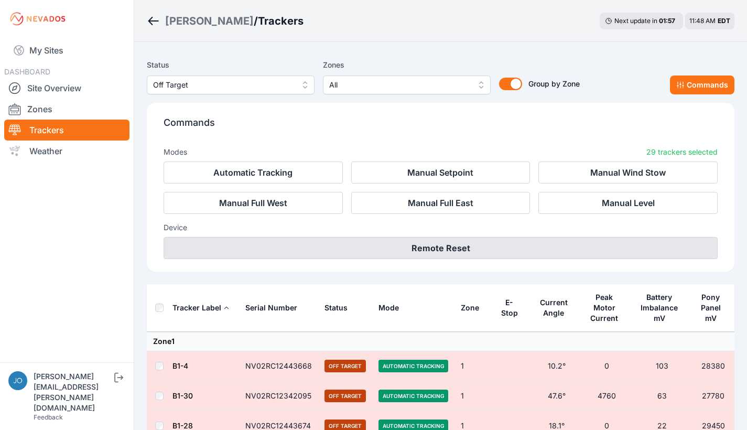
click at [491, 250] on button "Remote Reset" at bounding box center [441, 248] width 554 height 22
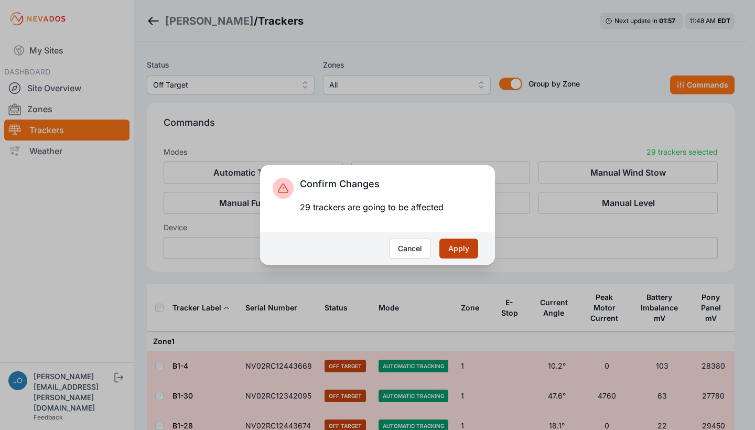
click at [451, 248] on button "Apply" at bounding box center [458, 248] width 39 height 20
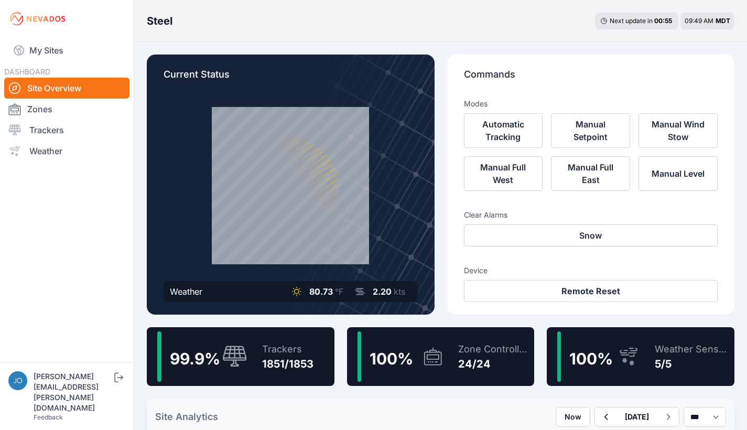
click at [280, 333] on div "Trackers 1851/1853" at bounding box center [283, 356] width 62 height 50
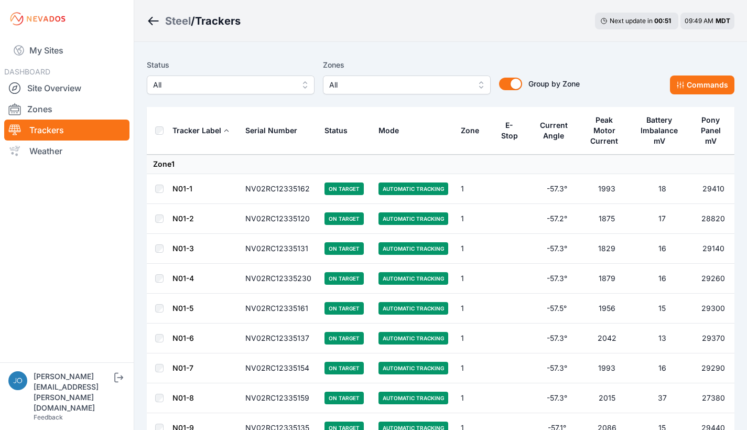
click at [248, 93] on button "All" at bounding box center [231, 84] width 168 height 19
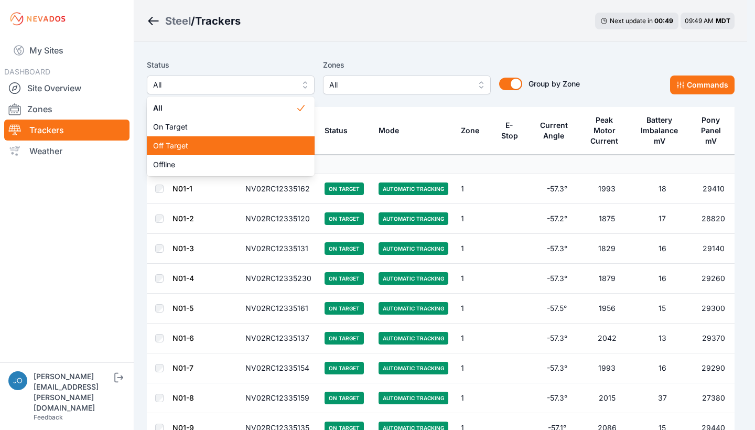
click at [238, 148] on span "Off Target" at bounding box center [224, 145] width 143 height 10
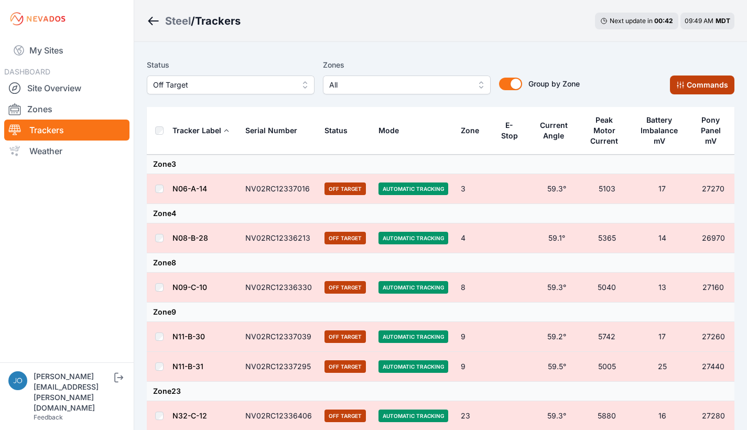
click at [689, 90] on button "Commands" at bounding box center [702, 84] width 64 height 19
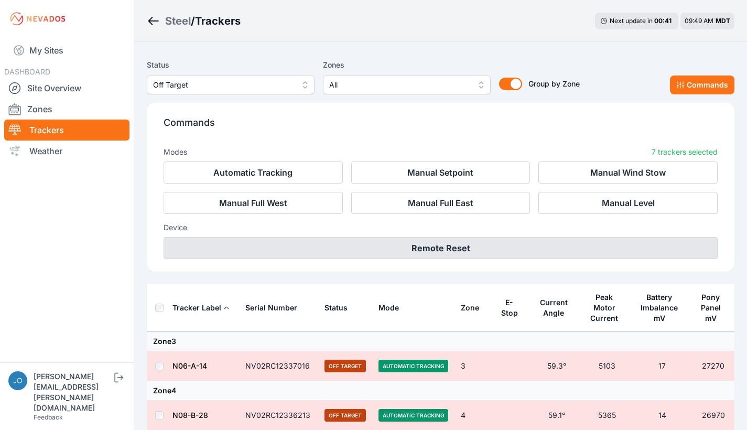
click at [484, 245] on button "Remote Reset" at bounding box center [441, 248] width 554 height 22
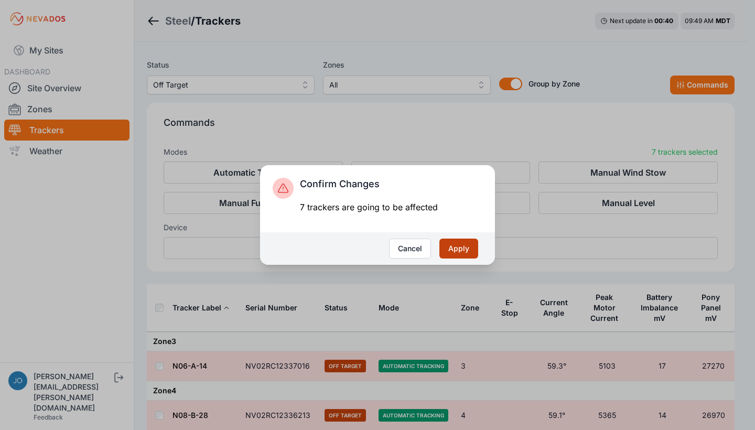
click at [467, 249] on button "Apply" at bounding box center [458, 248] width 39 height 20
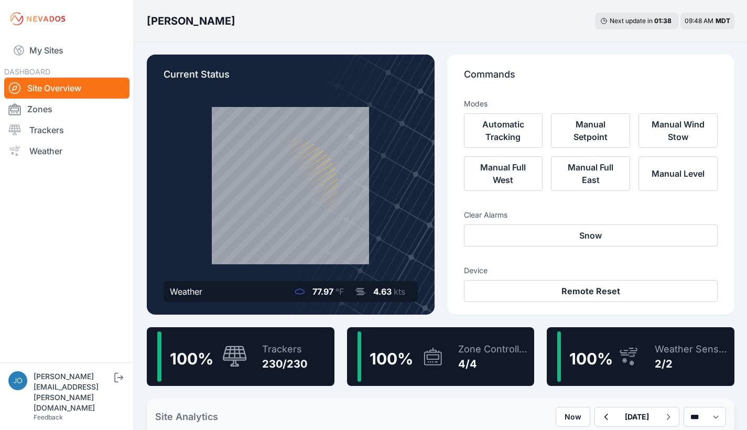
click at [234, 351] on icon at bounding box center [235, 355] width 24 height 21
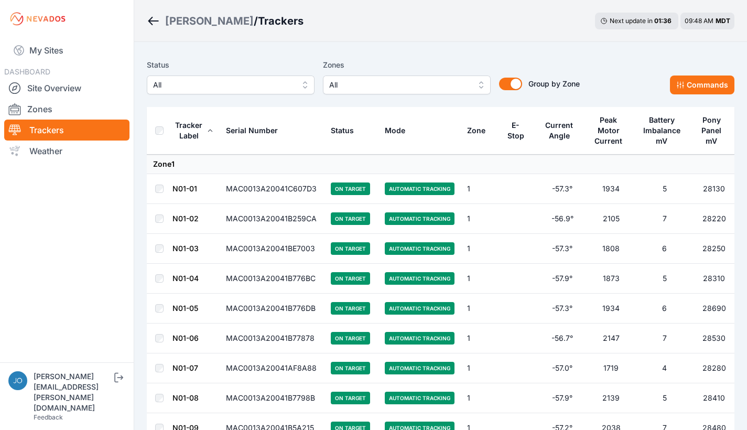
click at [203, 97] on div "Status All Zones All Group by Zone Group by Zone Commands" at bounding box center [441, 81] width 588 height 52
click at [191, 86] on span "All" at bounding box center [223, 85] width 140 height 13
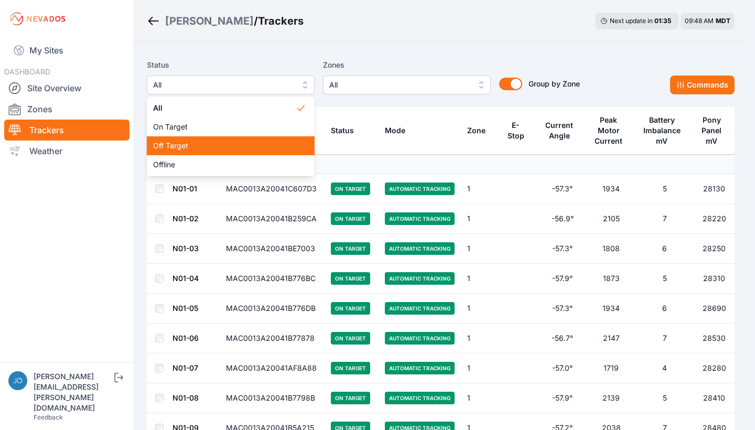
click at [185, 148] on span "Off Target" at bounding box center [224, 145] width 143 height 10
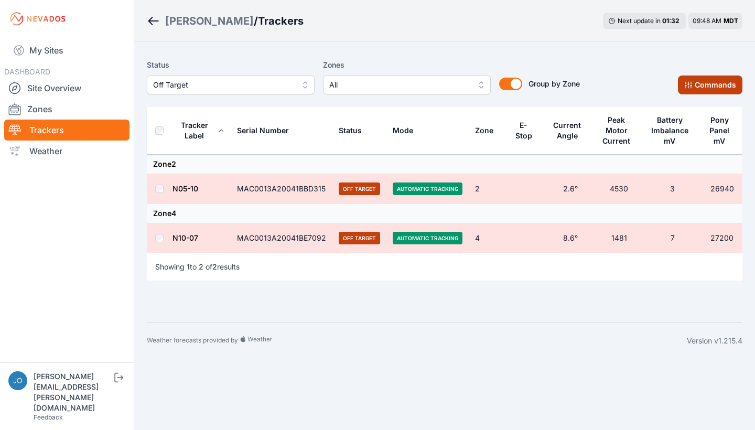
click at [704, 91] on button "Commands" at bounding box center [710, 84] width 64 height 19
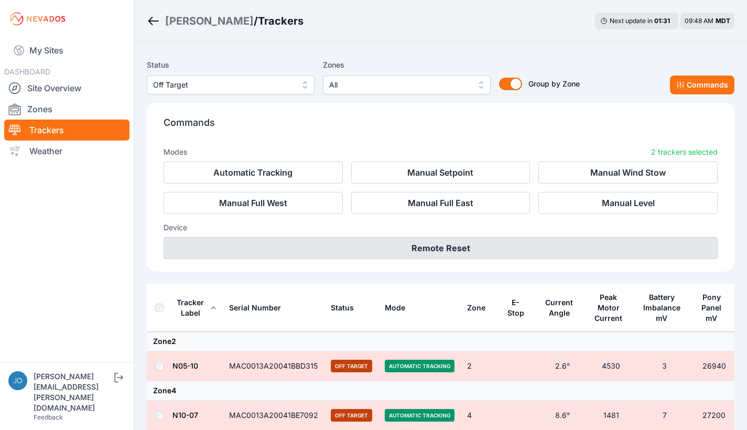
click at [433, 243] on button "Remote Reset" at bounding box center [441, 248] width 554 height 22
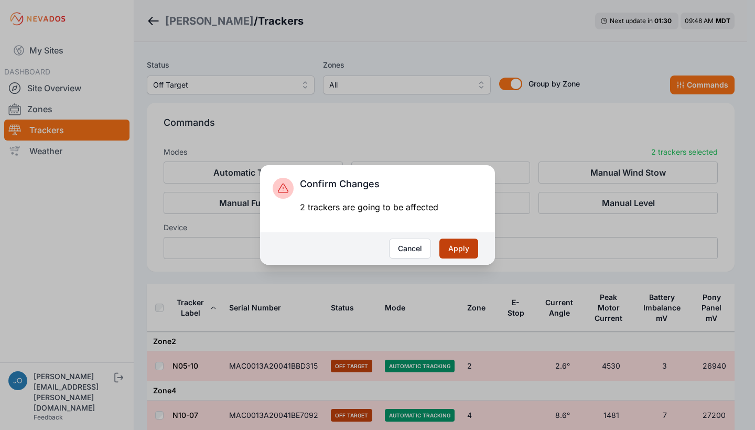
click at [457, 246] on button "Apply" at bounding box center [458, 248] width 39 height 20
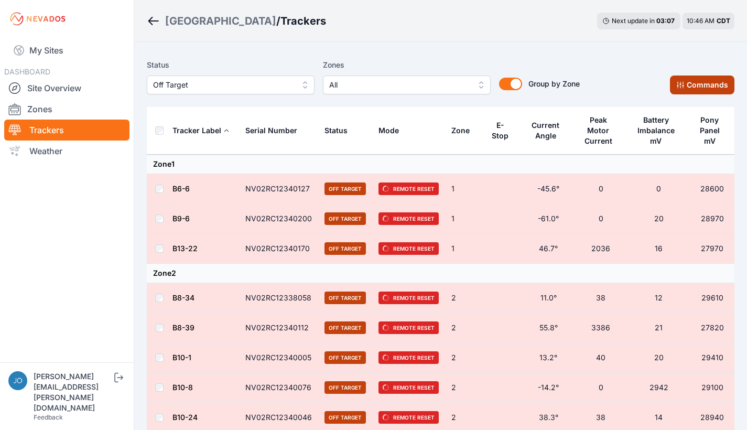
click at [681, 86] on icon at bounding box center [680, 85] width 7 height 7
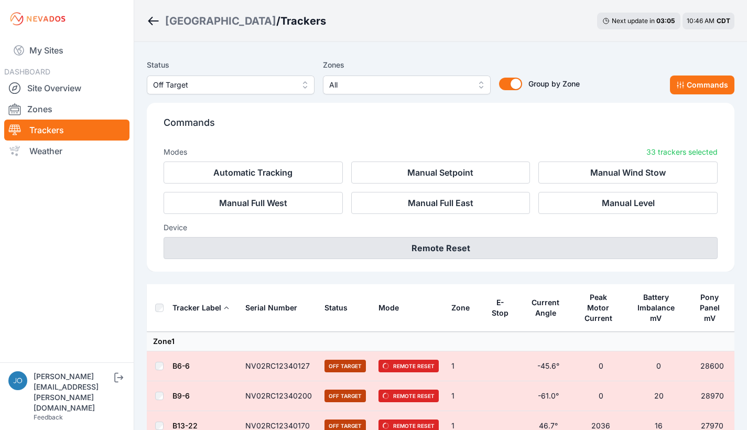
click at [475, 246] on button "Remote Reset" at bounding box center [441, 248] width 554 height 22
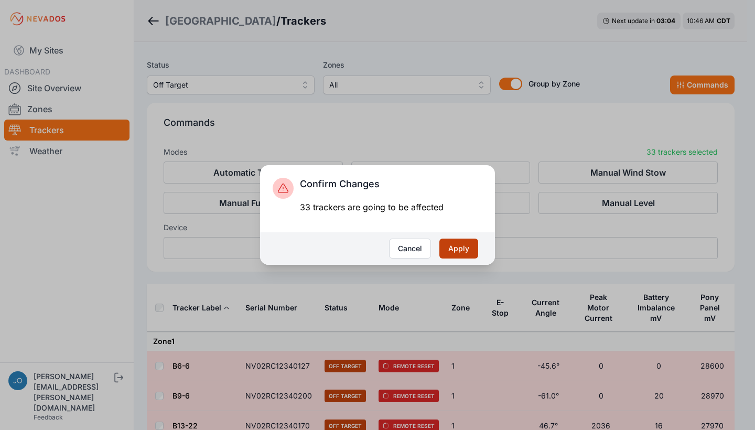
click at [465, 247] on button "Apply" at bounding box center [458, 248] width 39 height 20
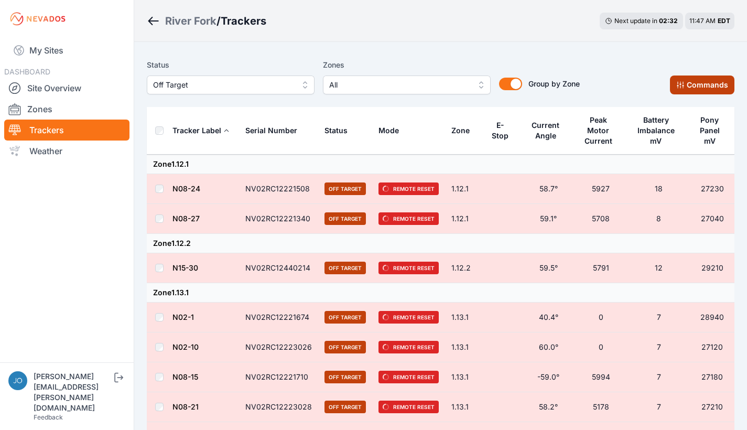
click at [680, 93] on button "Commands" at bounding box center [702, 84] width 64 height 19
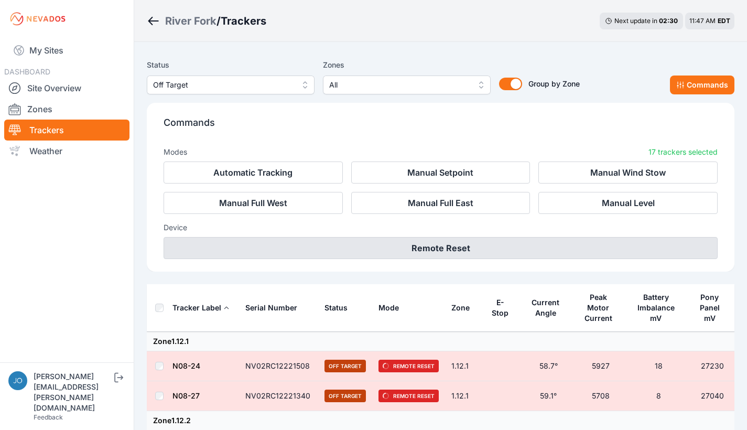
click at [468, 252] on button "Remote Reset" at bounding box center [441, 248] width 554 height 22
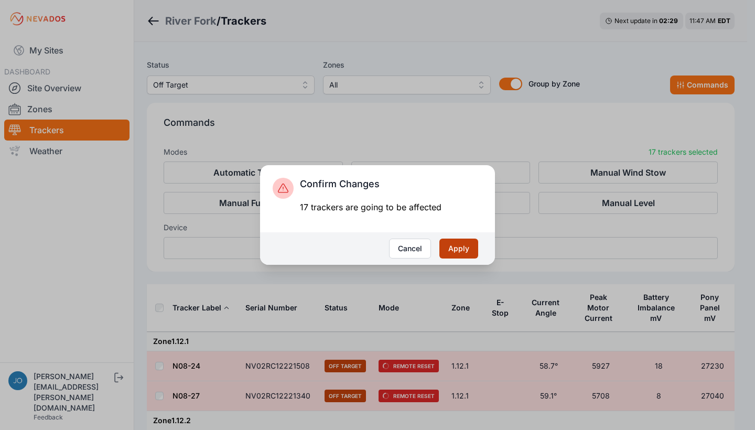
click at [470, 252] on button "Apply" at bounding box center [458, 248] width 39 height 20
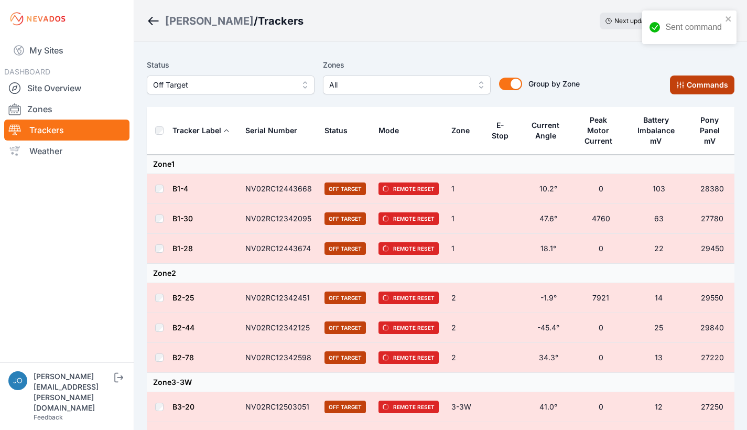
click at [701, 87] on button "Commands" at bounding box center [702, 84] width 64 height 19
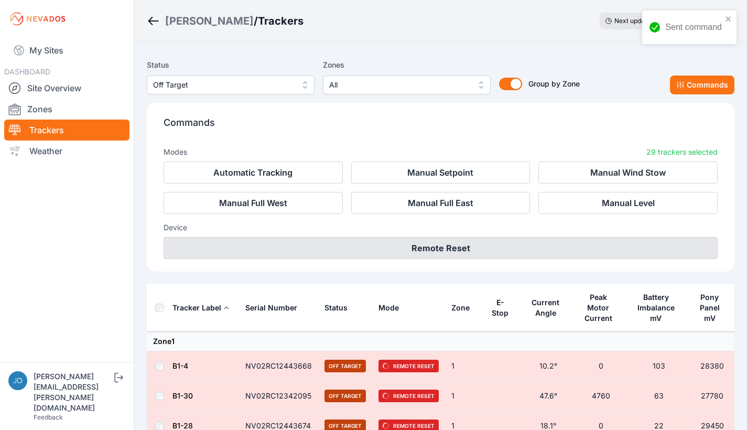
click at [443, 247] on button "Remote Reset" at bounding box center [441, 248] width 554 height 22
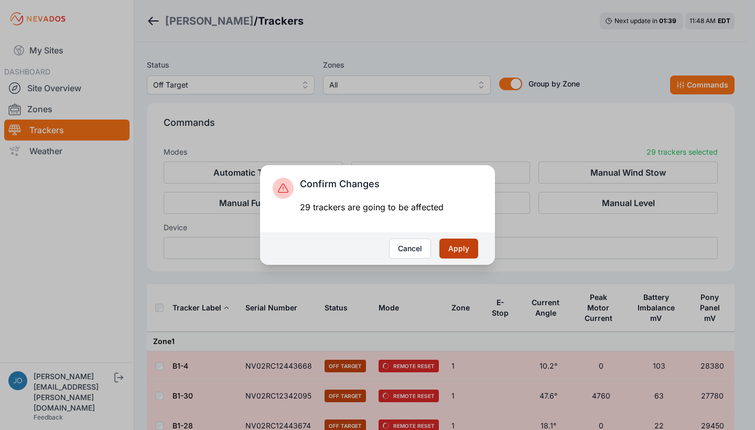
click at [453, 247] on button "Apply" at bounding box center [458, 248] width 39 height 20
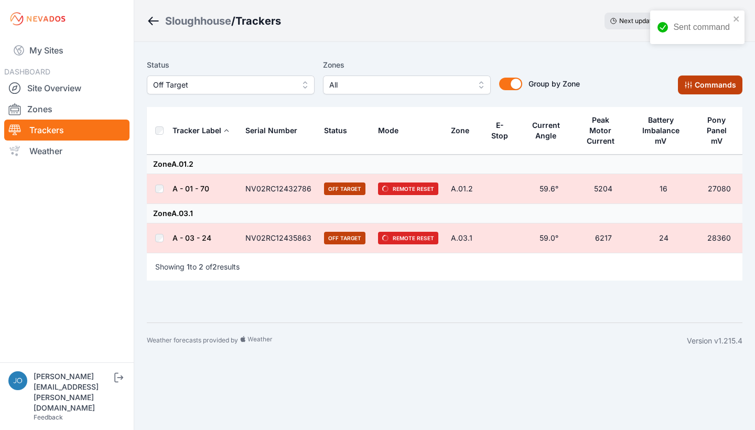
click at [681, 85] on button "Commands" at bounding box center [710, 84] width 64 height 19
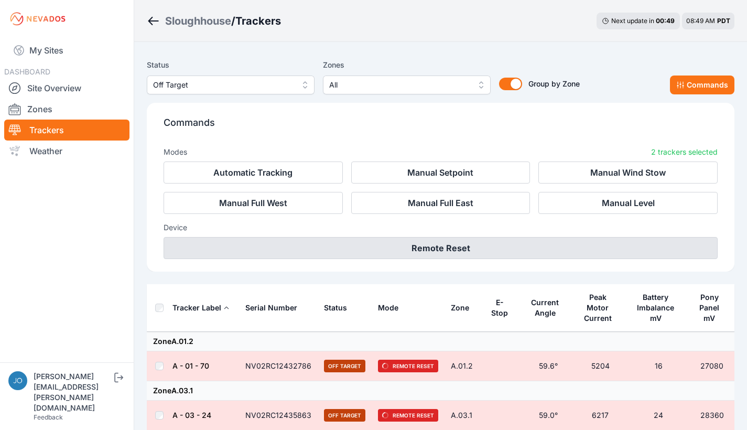
click at [457, 243] on button "Remote Reset" at bounding box center [441, 248] width 554 height 22
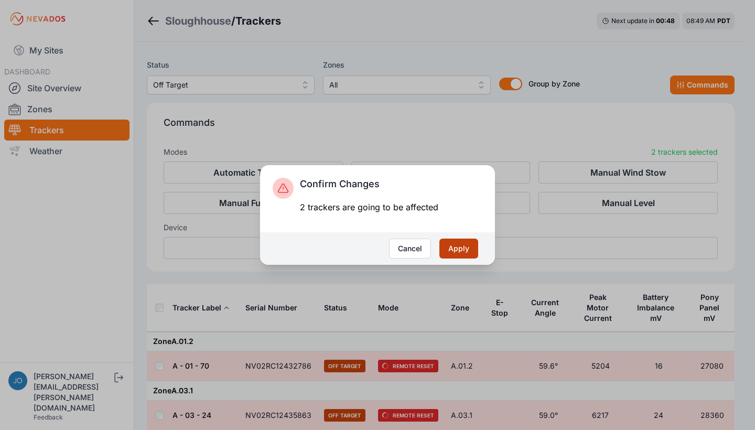
click at [458, 245] on button "Apply" at bounding box center [458, 248] width 39 height 20
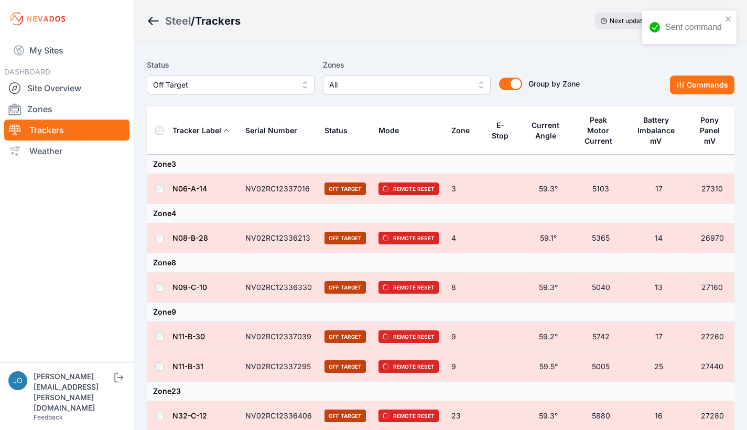
click at [724, 18] on div "Sent command" at bounding box center [685, 27] width 79 height 19
click at [706, 89] on button "Commands" at bounding box center [702, 84] width 64 height 19
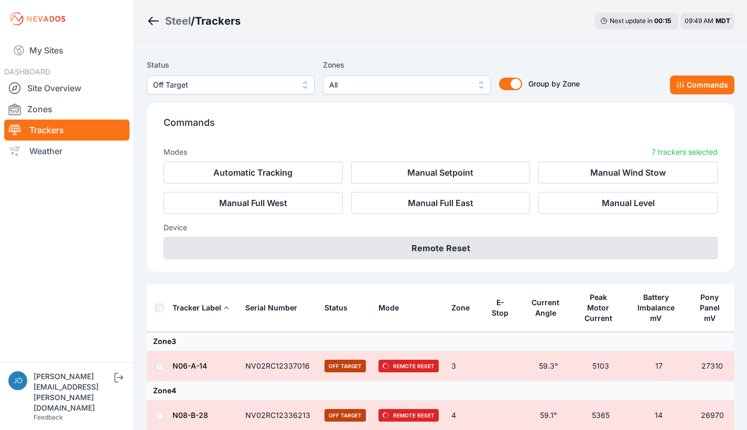
click at [506, 247] on button "Remote Reset" at bounding box center [441, 248] width 554 height 22
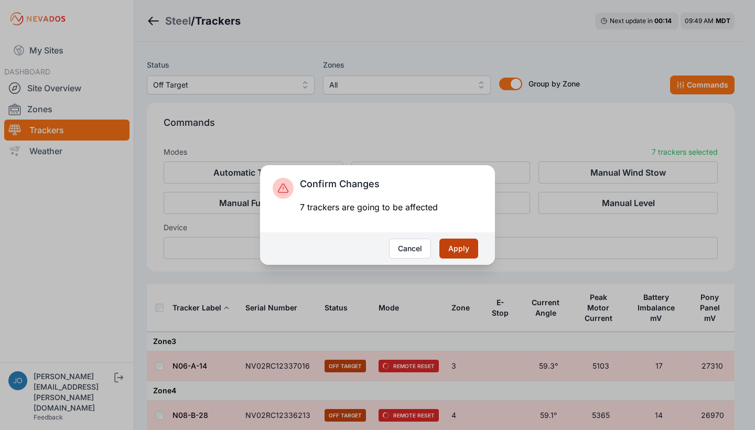
click at [463, 245] on button "Apply" at bounding box center [458, 248] width 39 height 20
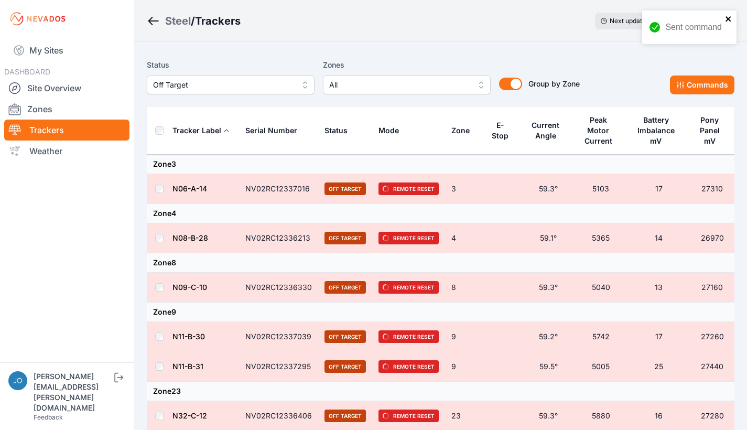
click at [728, 17] on icon "close" at bounding box center [728, 19] width 7 height 8
